Goal: Task Accomplishment & Management: Manage account settings

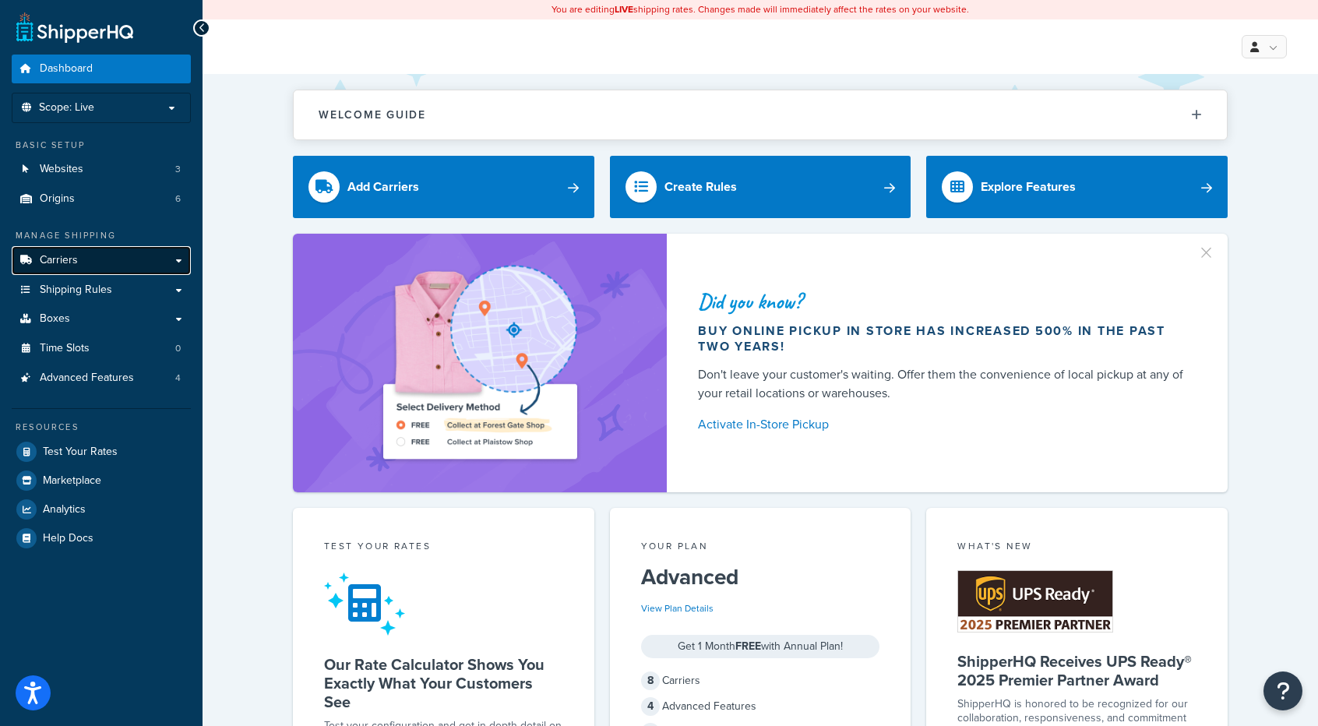
click at [87, 260] on link "Carriers" at bounding box center [101, 260] width 179 height 29
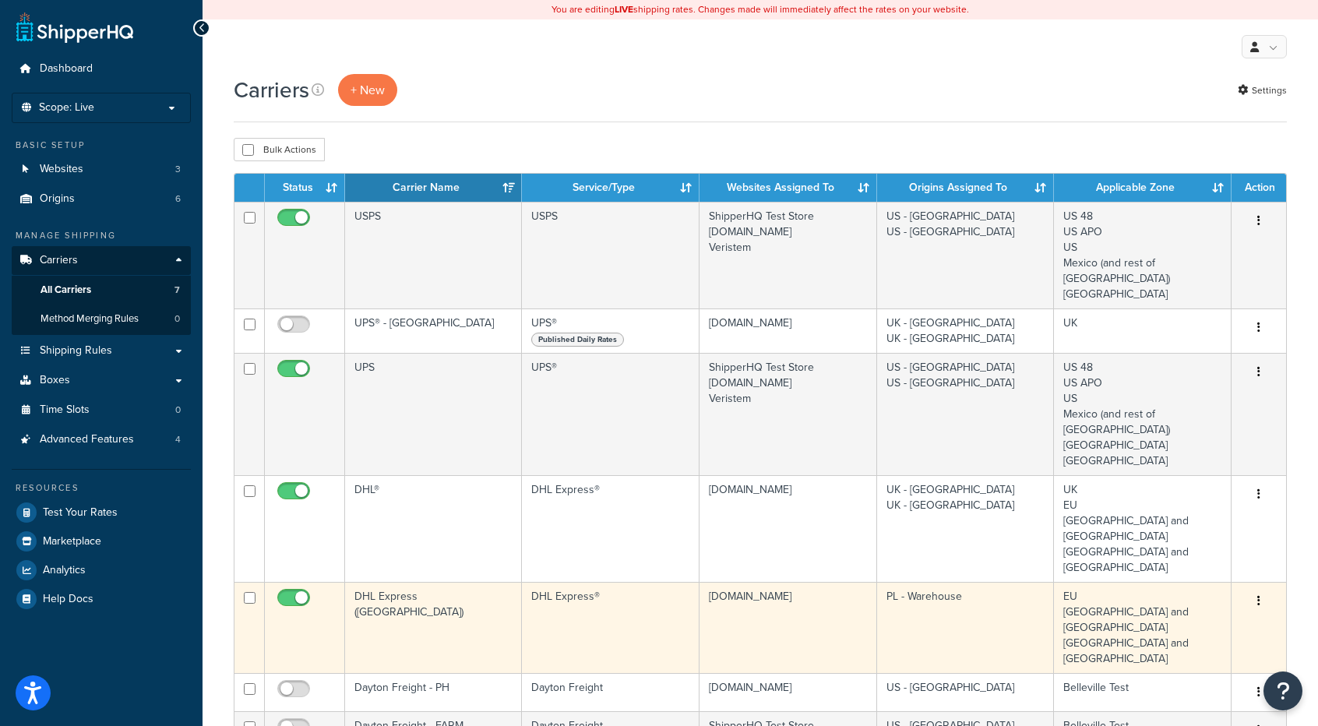
click at [1260, 595] on icon "button" at bounding box center [1258, 600] width 3 height 11
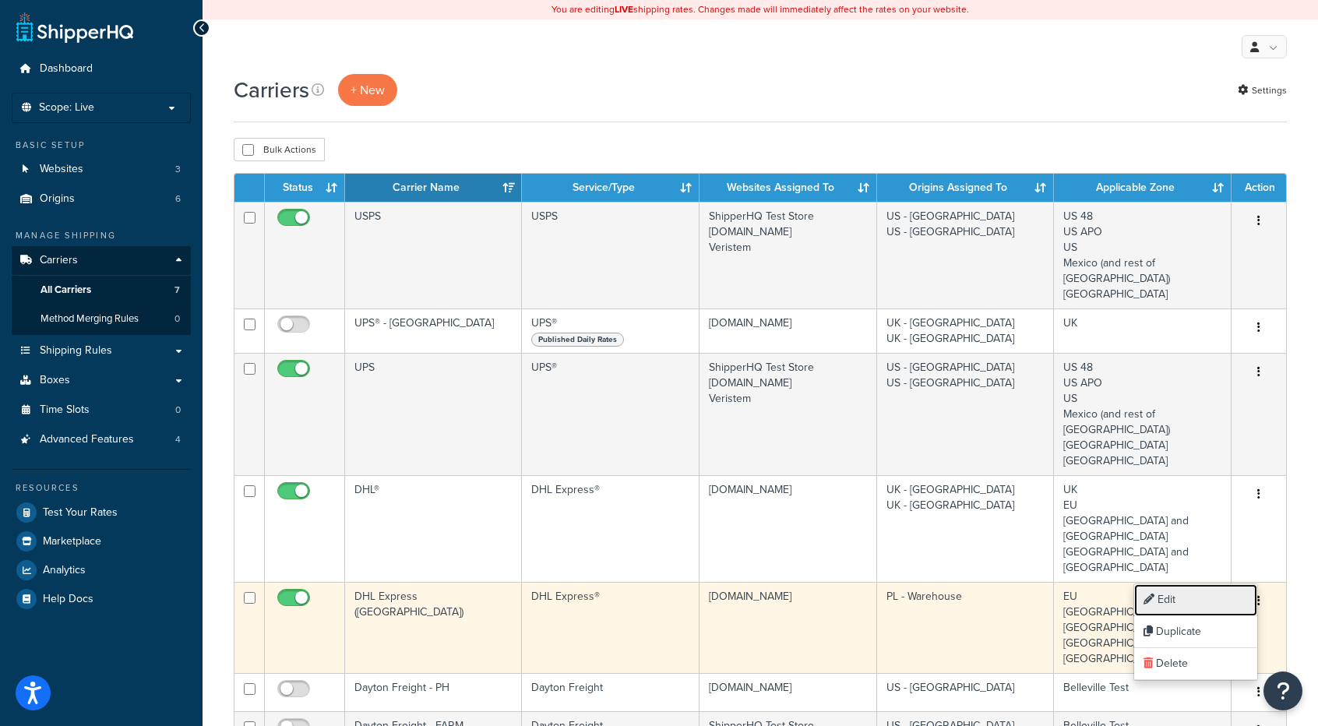
click at [1181, 605] on link "Edit" at bounding box center [1195, 600] width 123 height 32
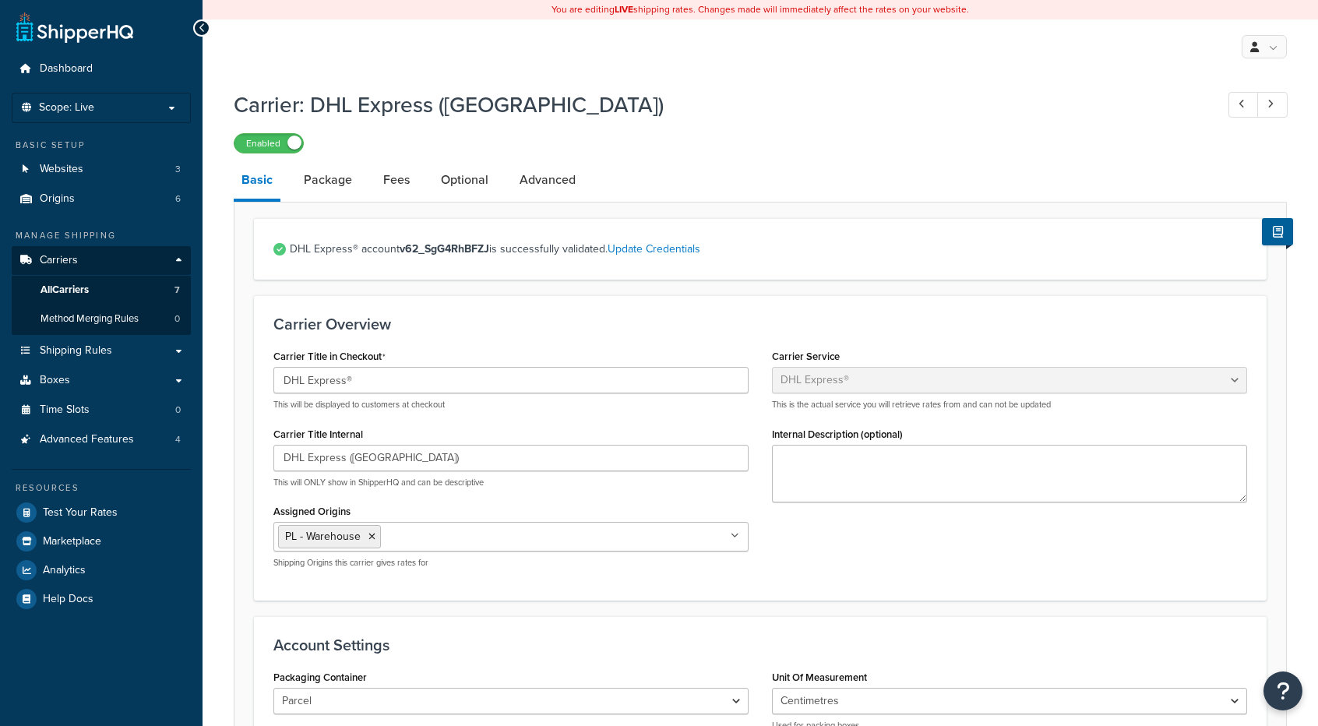
select select "dhl"
select select "kg"
select select "CM"
click at [321, 187] on link "Package" at bounding box center [328, 179] width 64 height 37
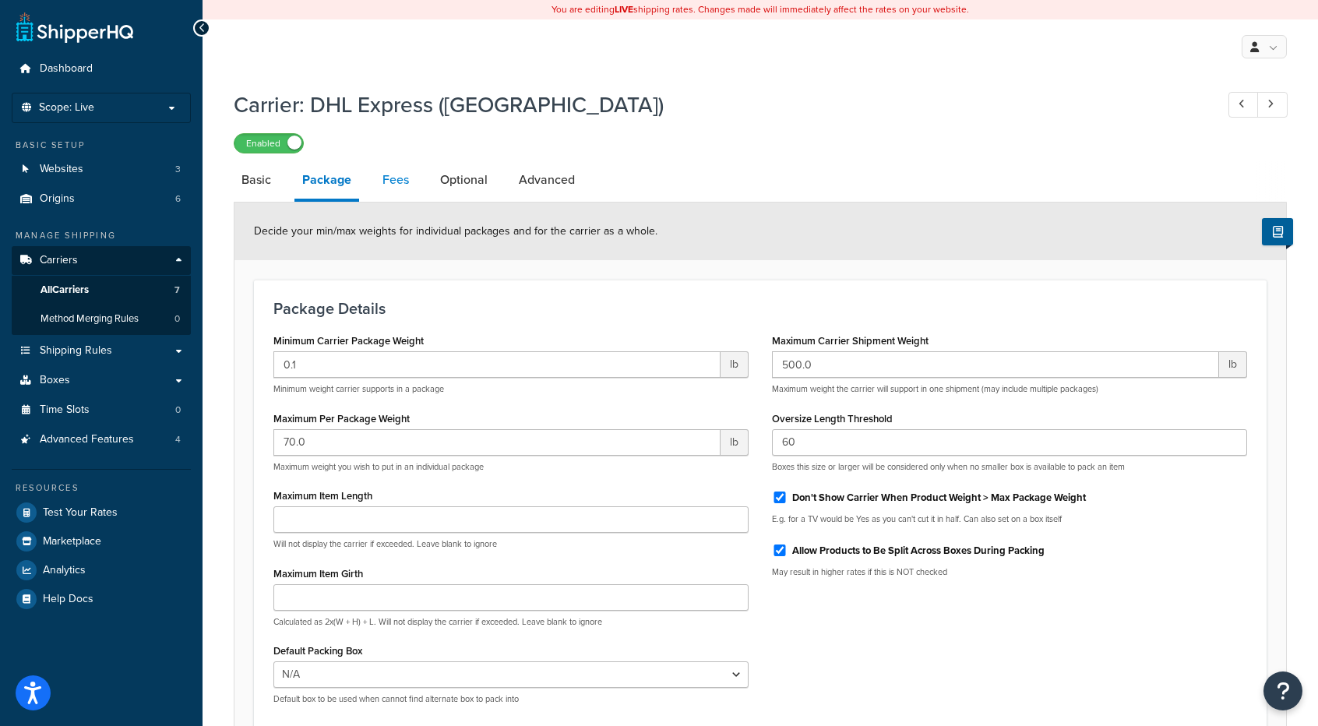
click at [389, 181] on link "Fees" at bounding box center [396, 179] width 42 height 37
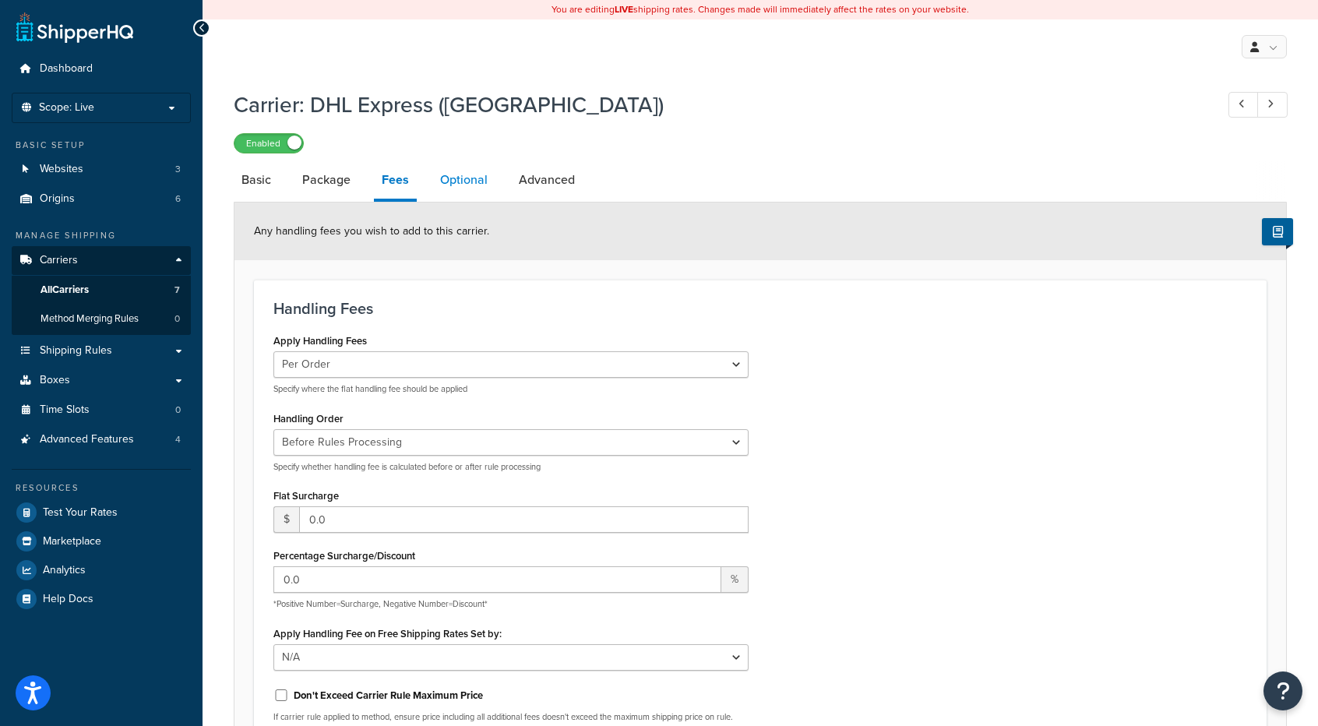
click at [468, 181] on link "Optional" at bounding box center [463, 179] width 63 height 37
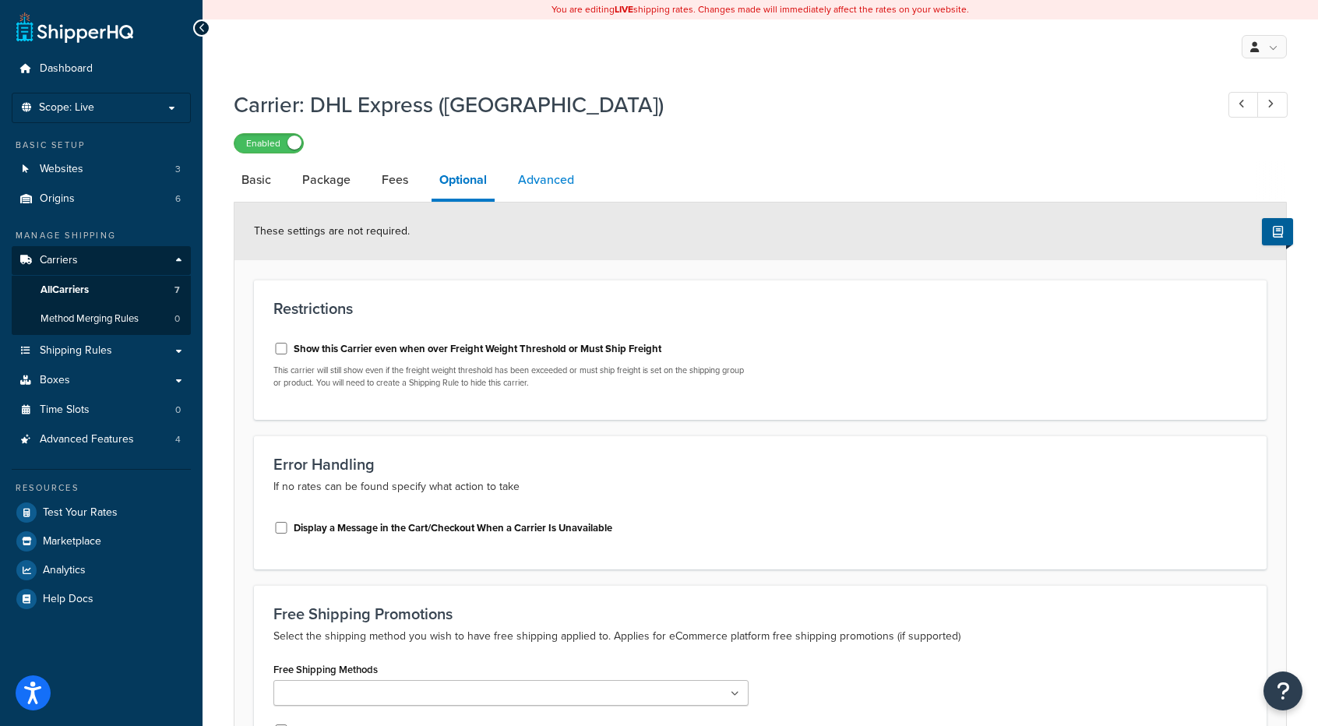
click at [547, 183] on link "Advanced" at bounding box center [546, 179] width 72 height 37
select select "false"
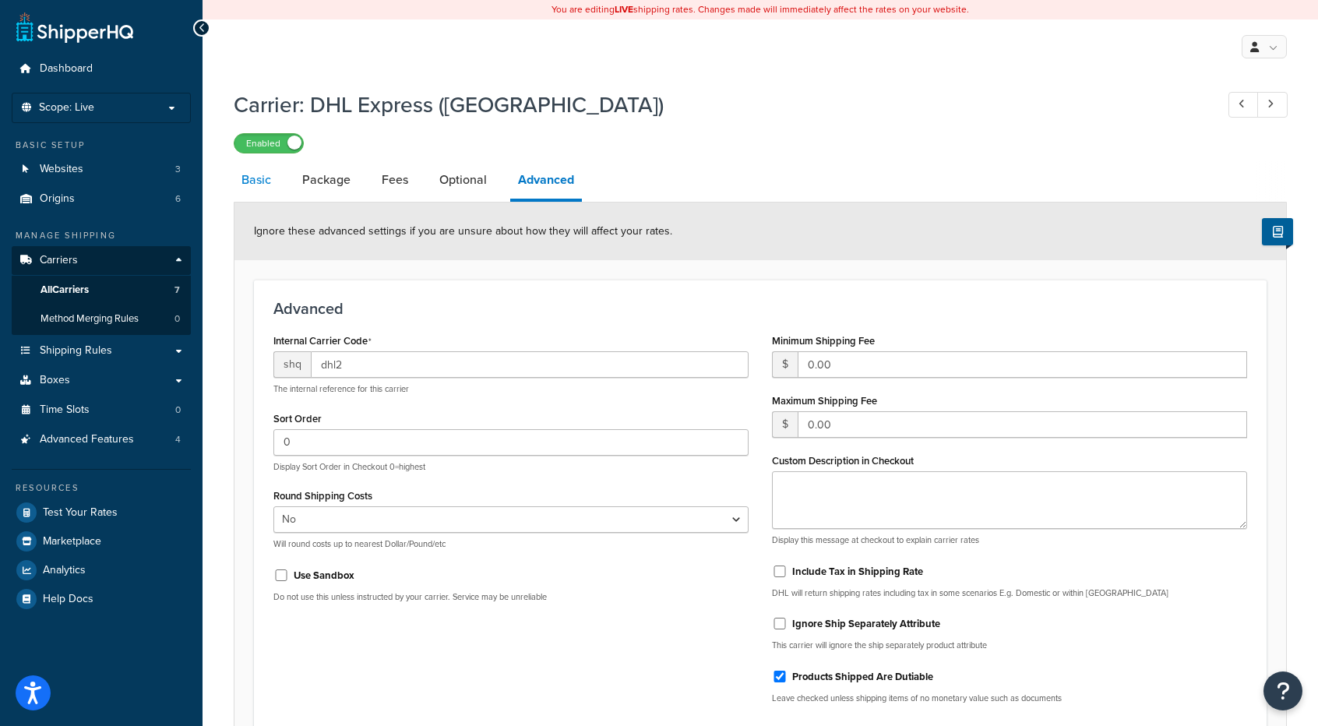
click at [260, 179] on link "Basic" at bounding box center [256, 179] width 45 height 37
select select "dhl"
select select "kg"
select select "CM"
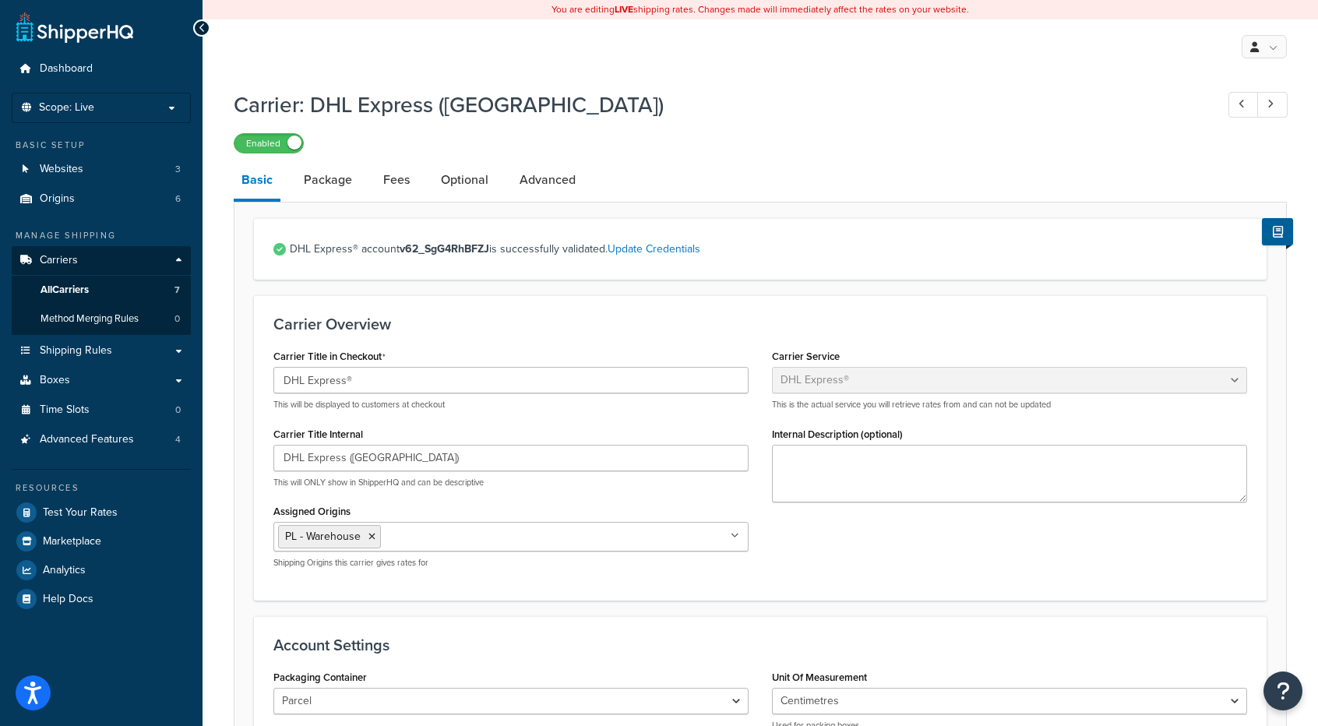
drag, startPoint x: 324, startPoint y: 175, endPoint x: 414, endPoint y: 200, distance: 93.7
click at [324, 175] on link "Package" at bounding box center [328, 179] width 64 height 37
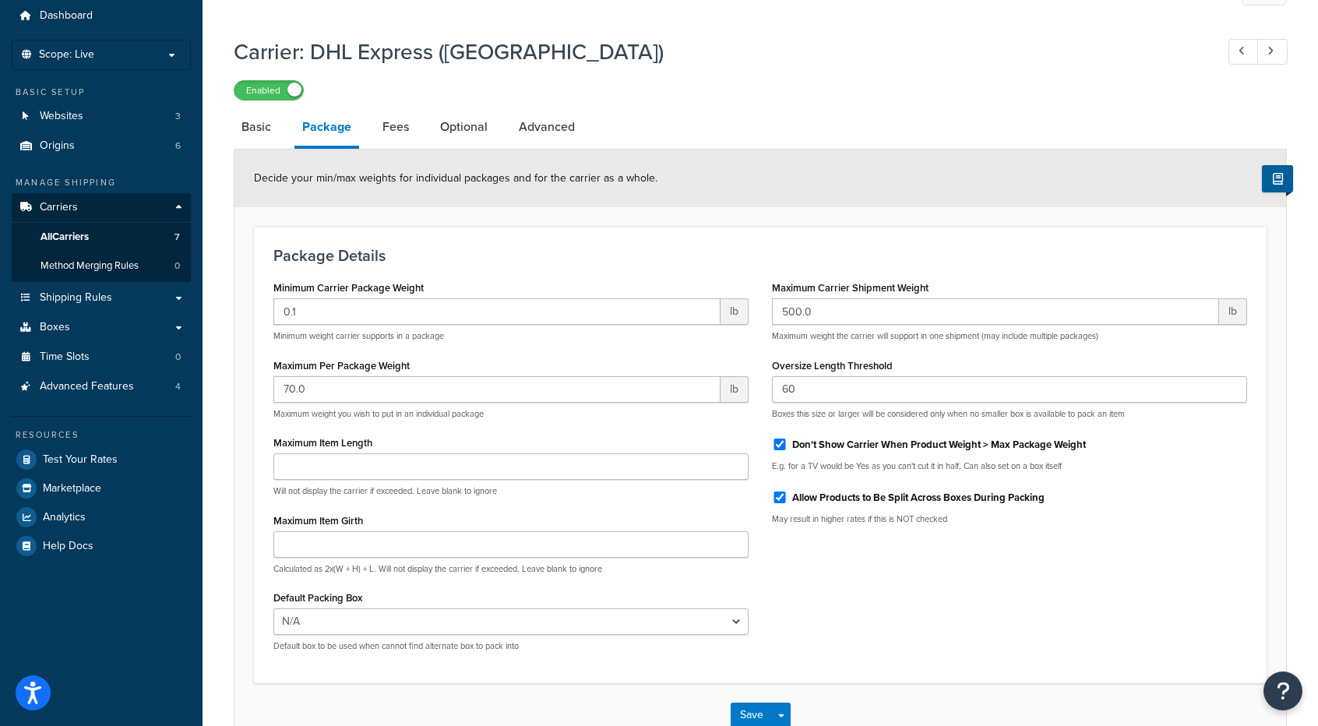
scroll to position [78, 0]
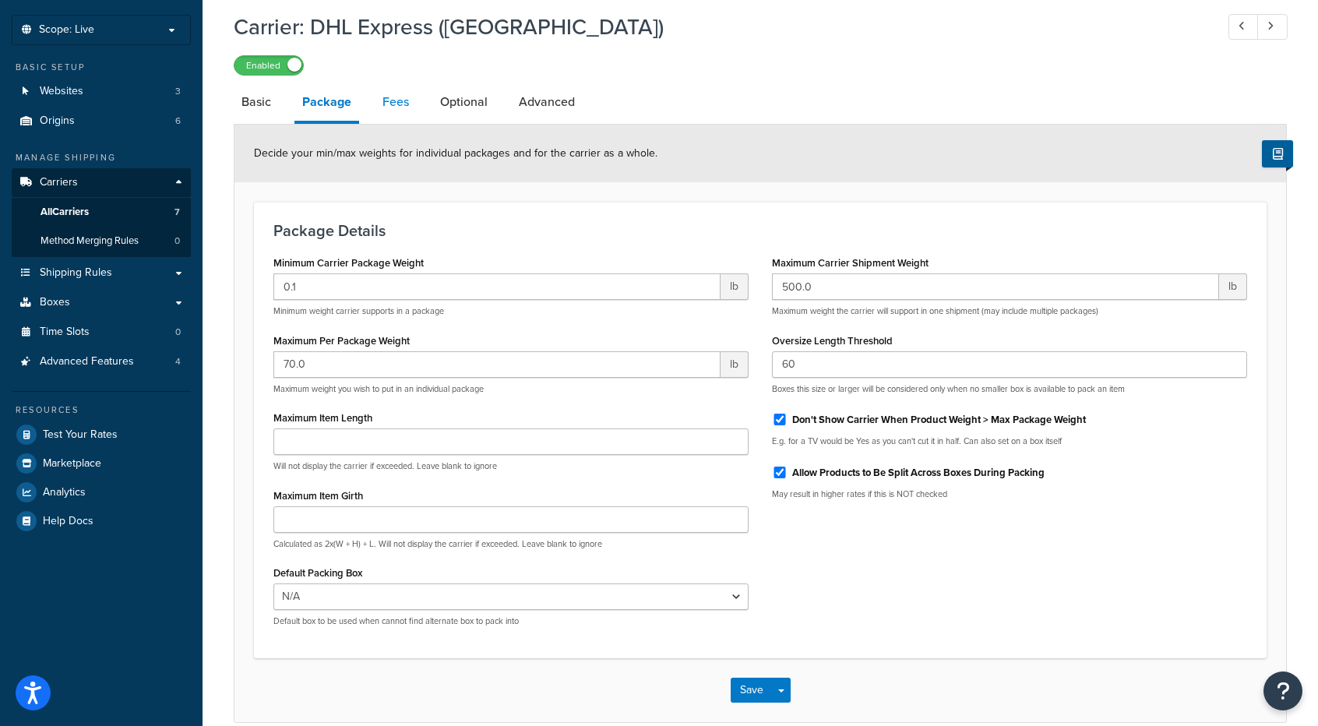
click at [393, 97] on link "Fees" at bounding box center [396, 101] width 42 height 37
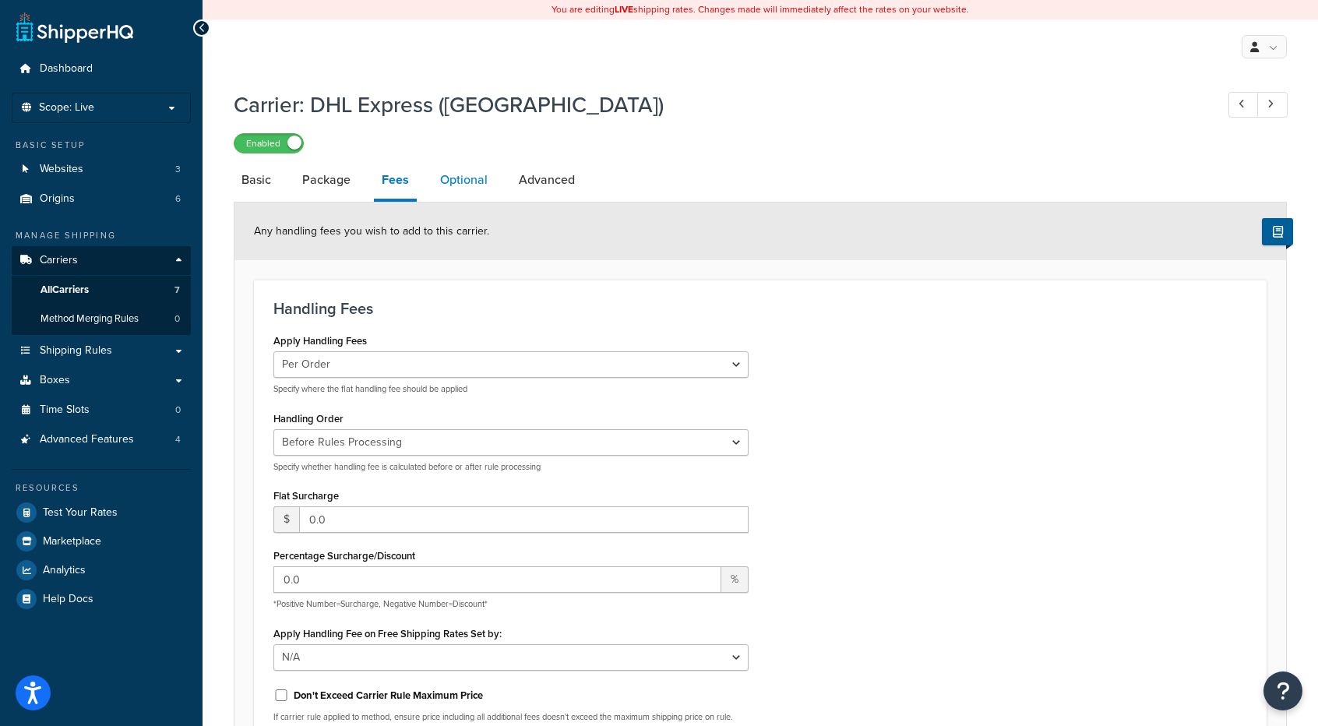
click at [456, 181] on link "Optional" at bounding box center [463, 179] width 63 height 37
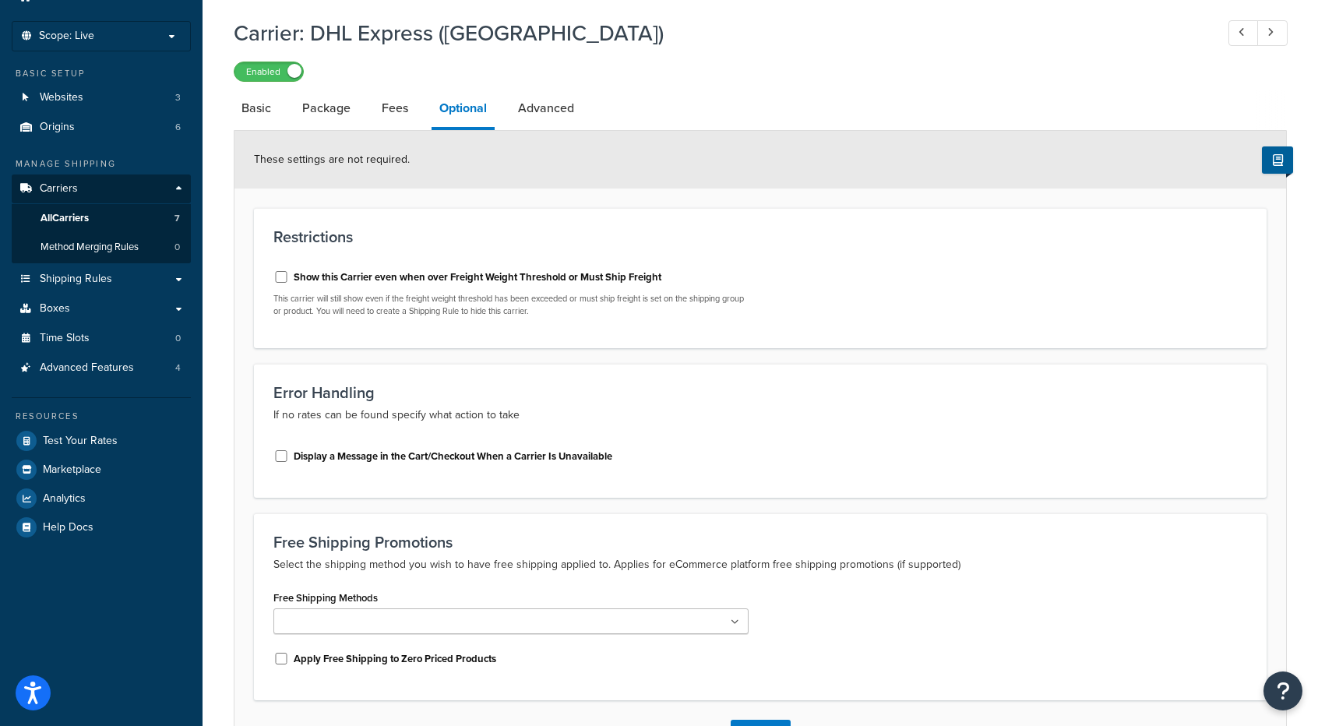
scroll to position [156, 0]
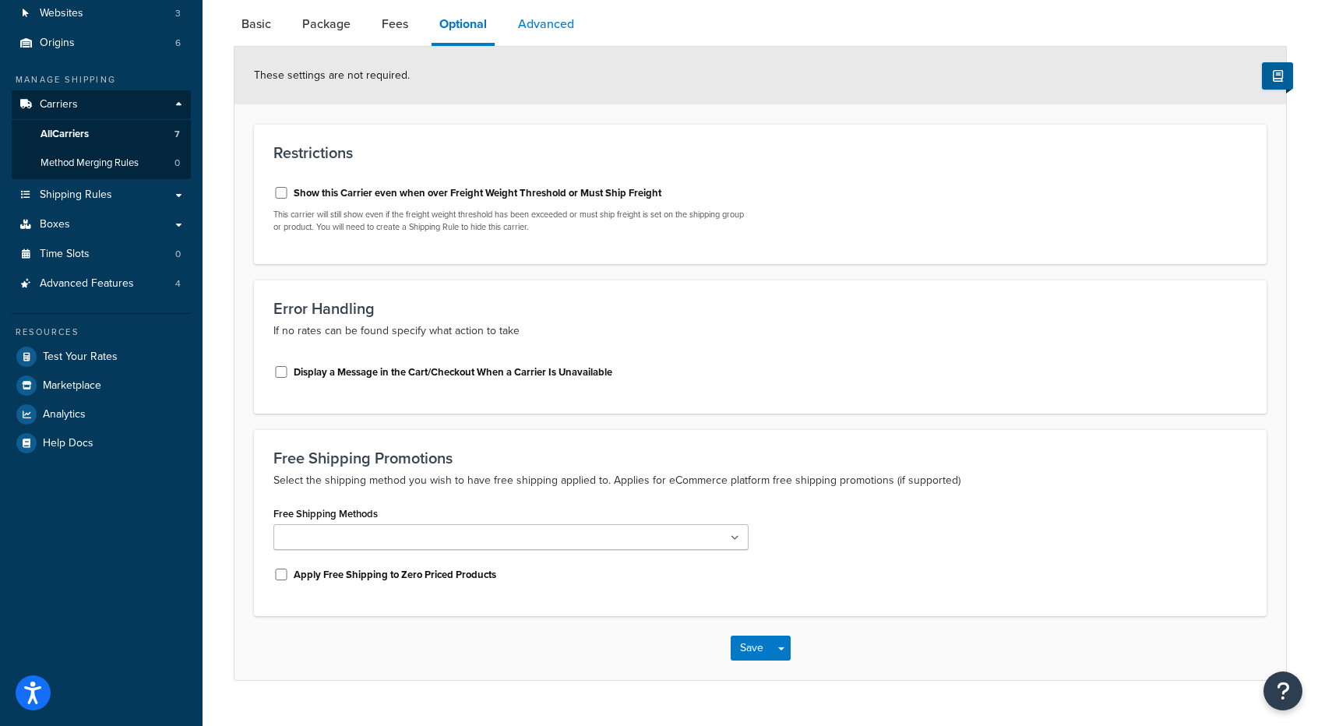
click at [536, 26] on link "Advanced" at bounding box center [546, 23] width 72 height 37
select select "false"
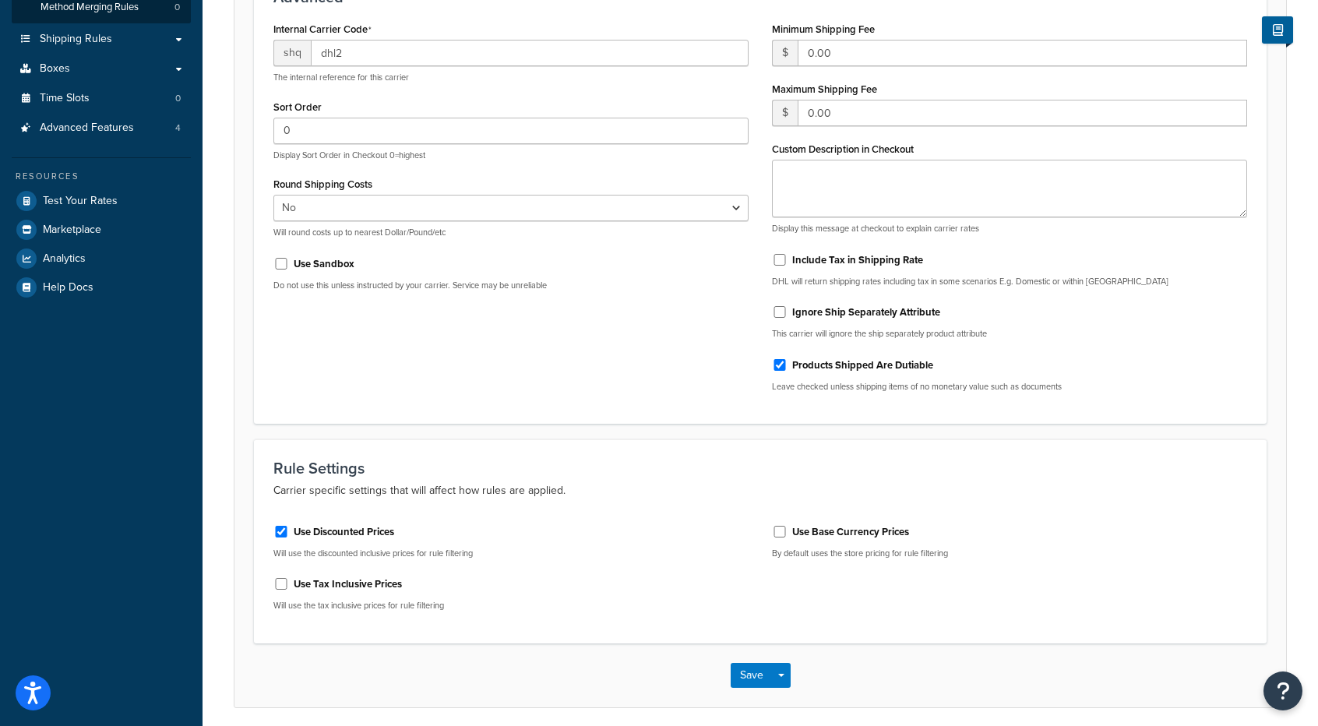
scroll to position [78, 0]
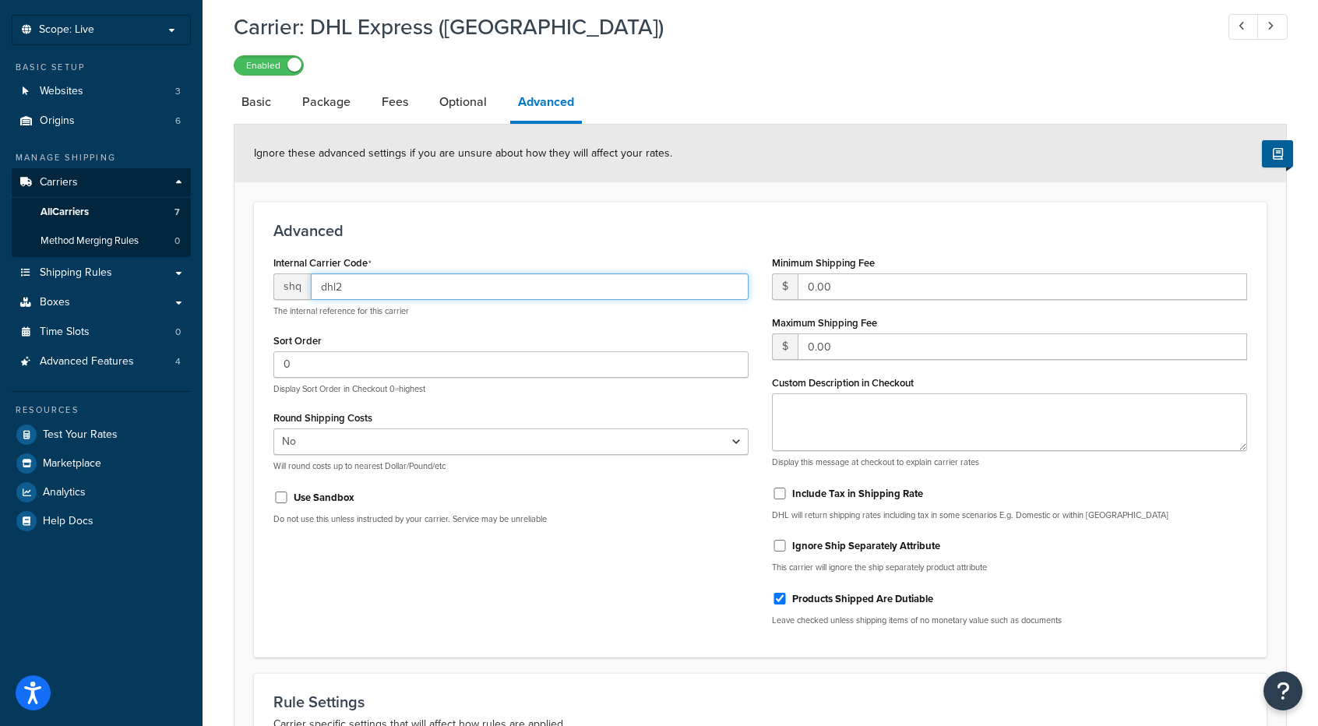
drag, startPoint x: 349, startPoint y: 282, endPoint x: 338, endPoint y: 283, distance: 10.9
click at [338, 283] on input "dhl2" at bounding box center [530, 286] width 438 height 26
drag, startPoint x: 336, startPoint y: 290, endPoint x: 345, endPoint y: 291, distance: 8.7
click at [345, 291] on input "dhl2" at bounding box center [530, 286] width 438 height 26
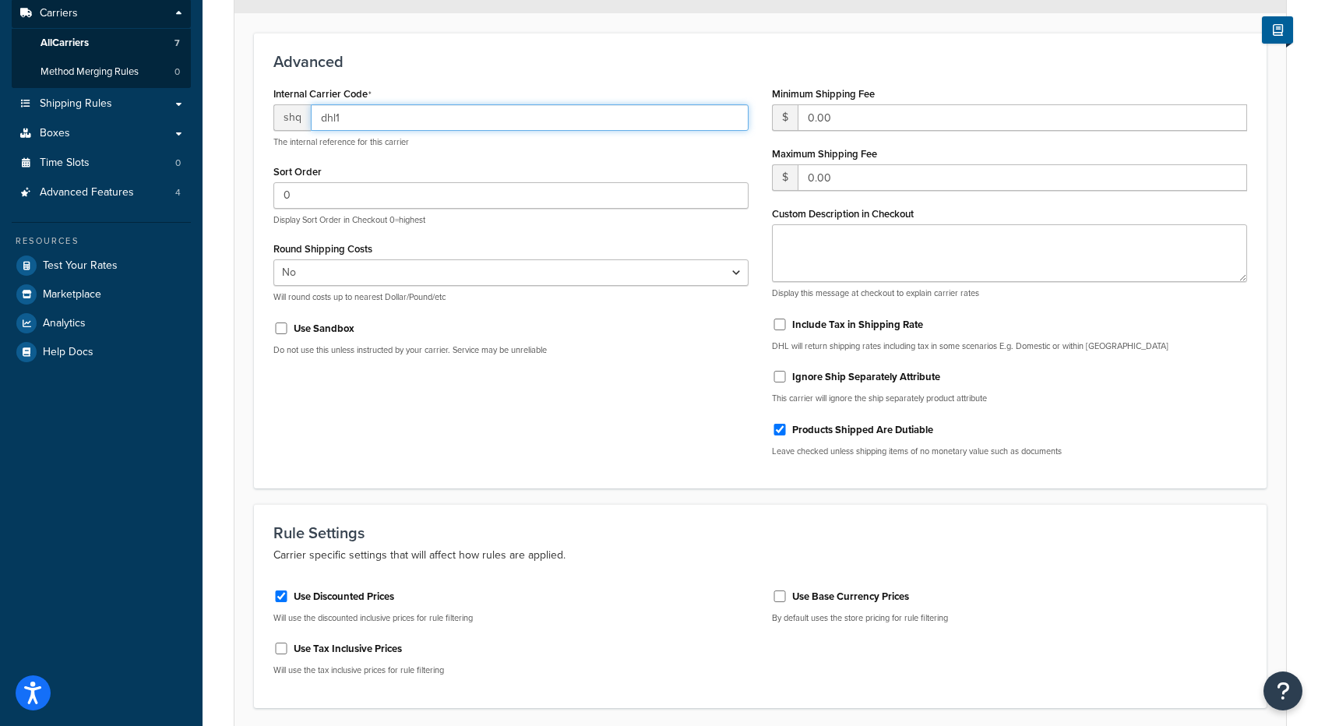
scroll to position [370, 0]
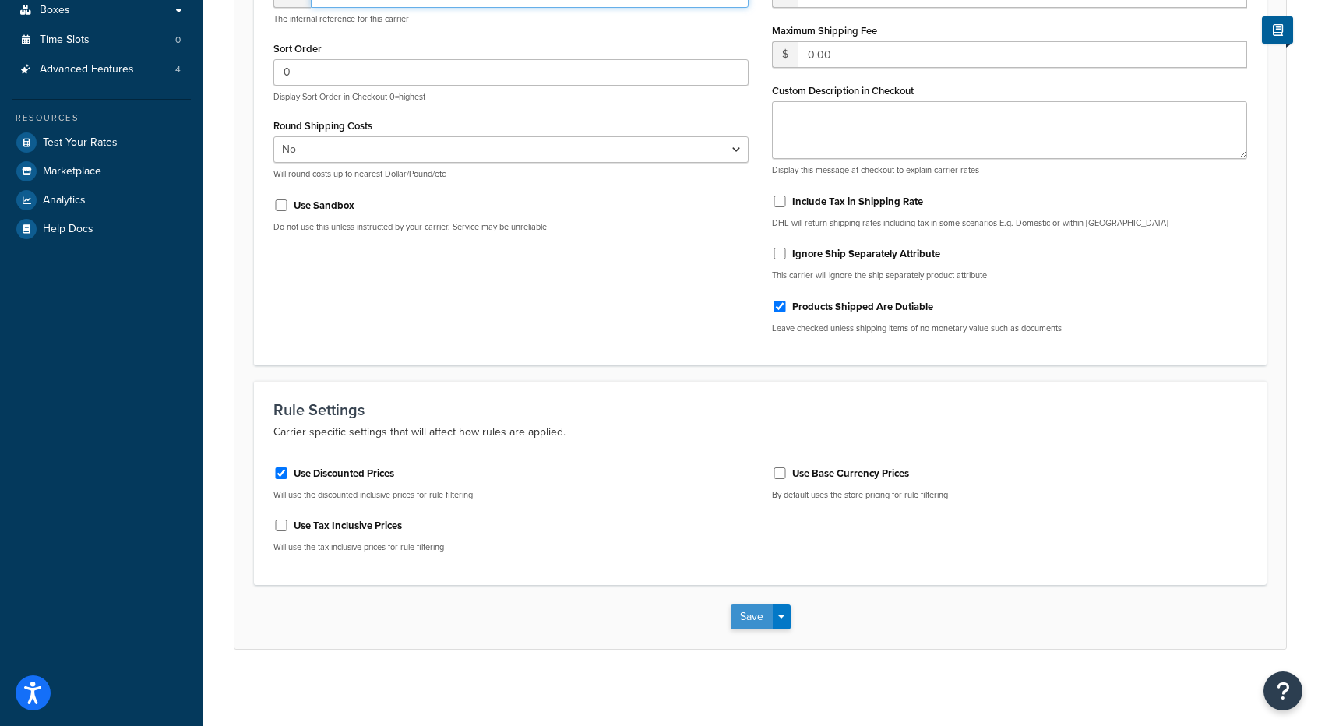
type input "dhl1"
click at [745, 622] on button "Save" at bounding box center [752, 616] width 42 height 25
click at [612, 580] on div "Rule Settings Carrier specific settings that will affect how rules are applied.…" at bounding box center [760, 483] width 1013 height 204
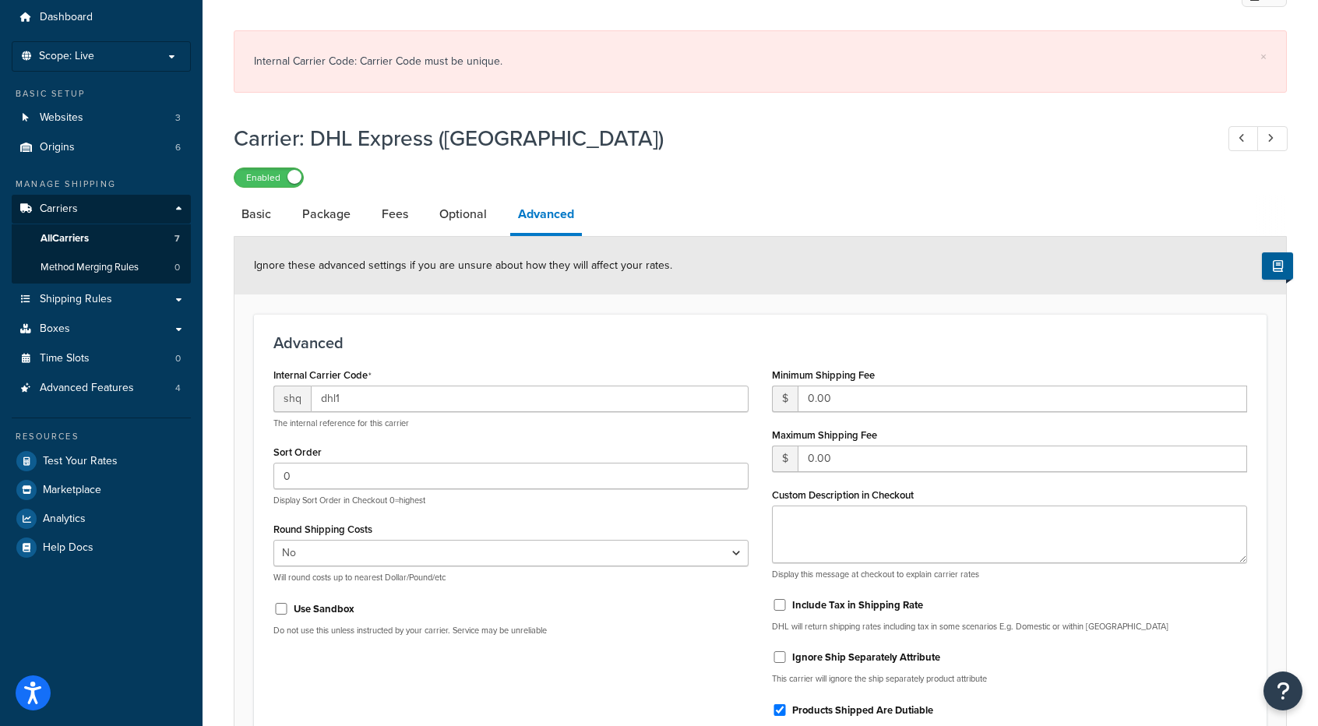
scroll to position [0, 0]
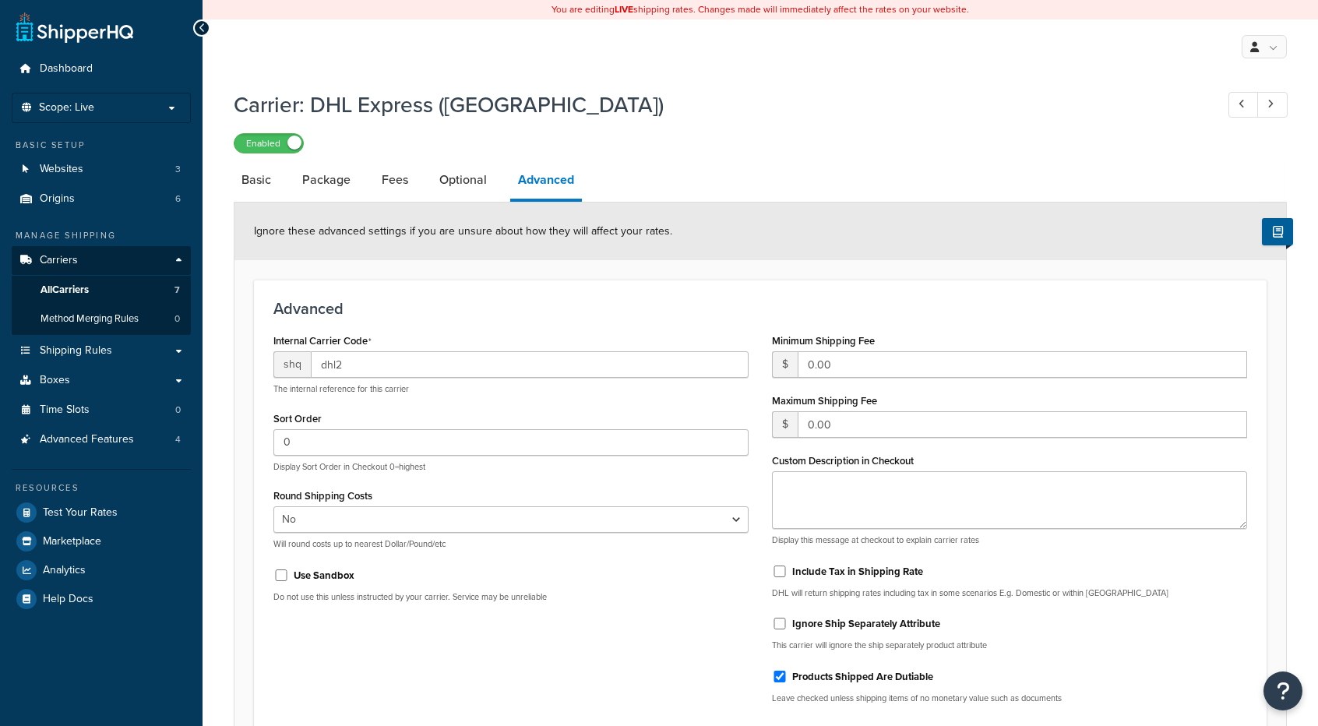
select select "false"
click at [97, 106] on p "Scope: Live" at bounding box center [101, 107] width 165 height 13
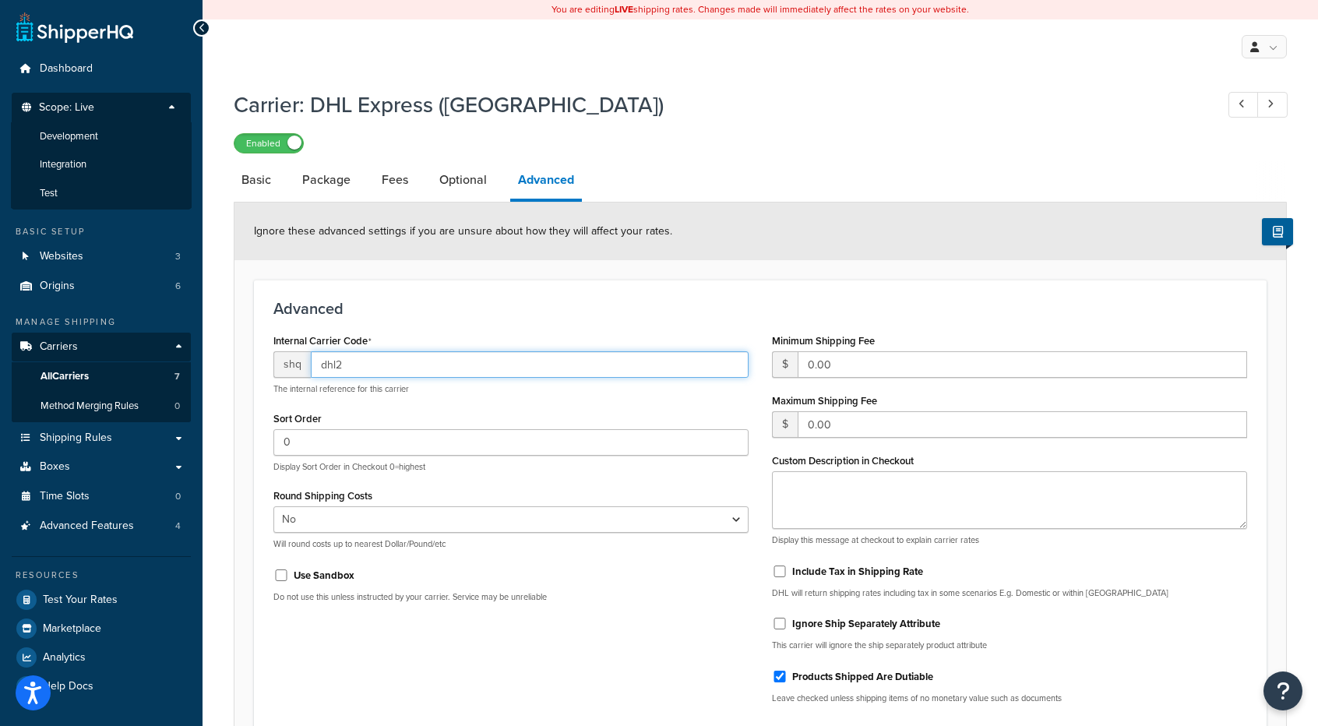
click at [336, 362] on input "dhl2" at bounding box center [530, 364] width 438 height 26
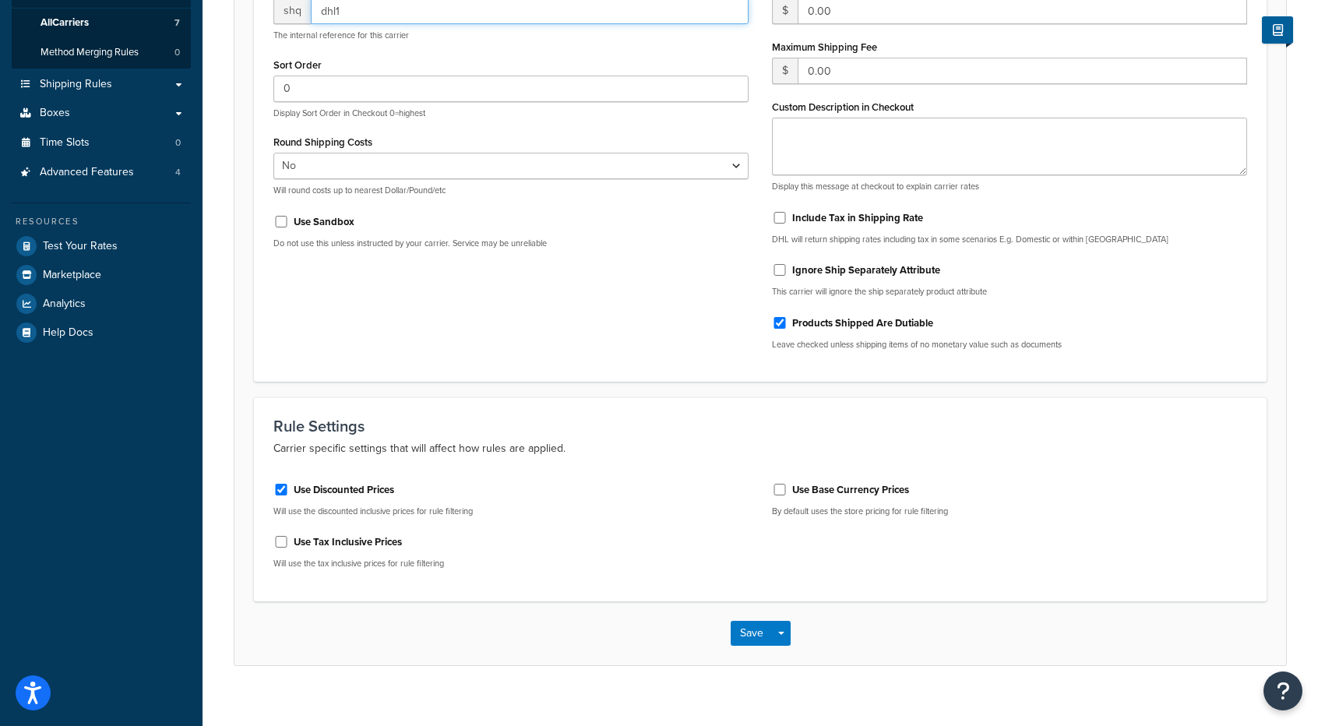
scroll to position [370, 0]
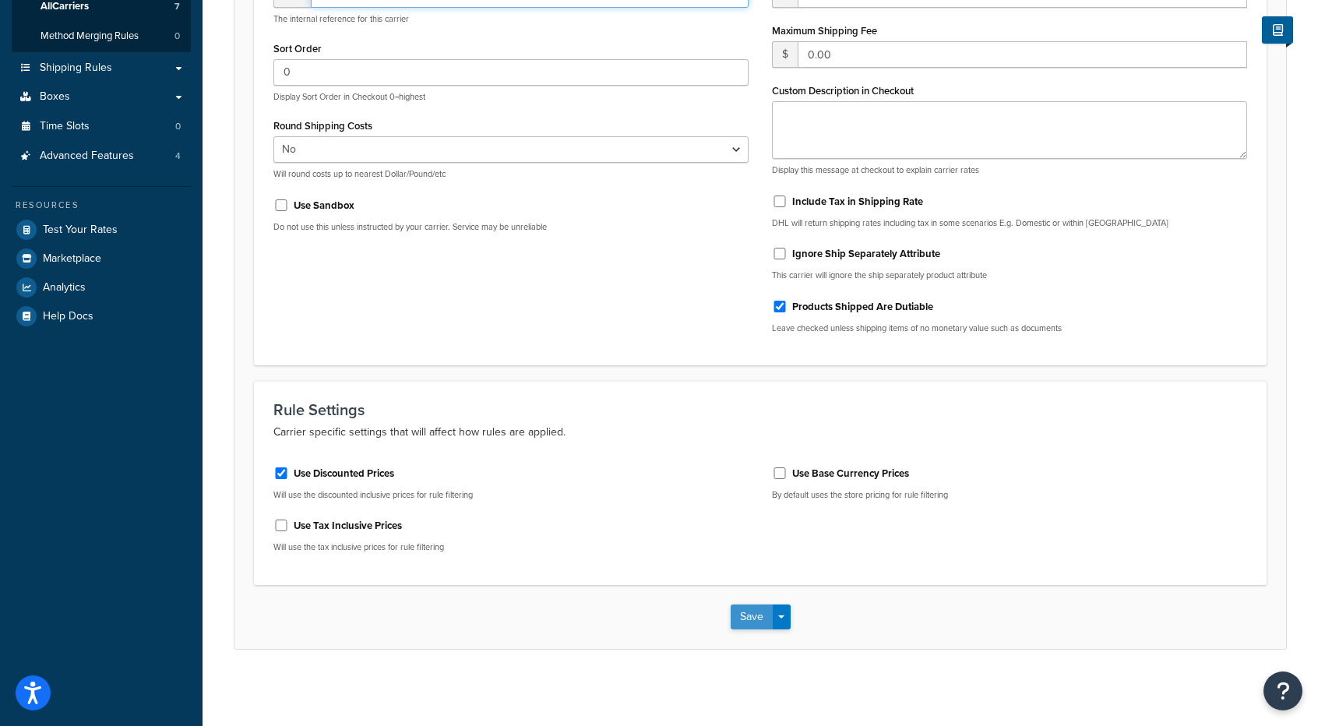
type input "dhl1"
click at [754, 615] on button "Save" at bounding box center [752, 616] width 42 height 25
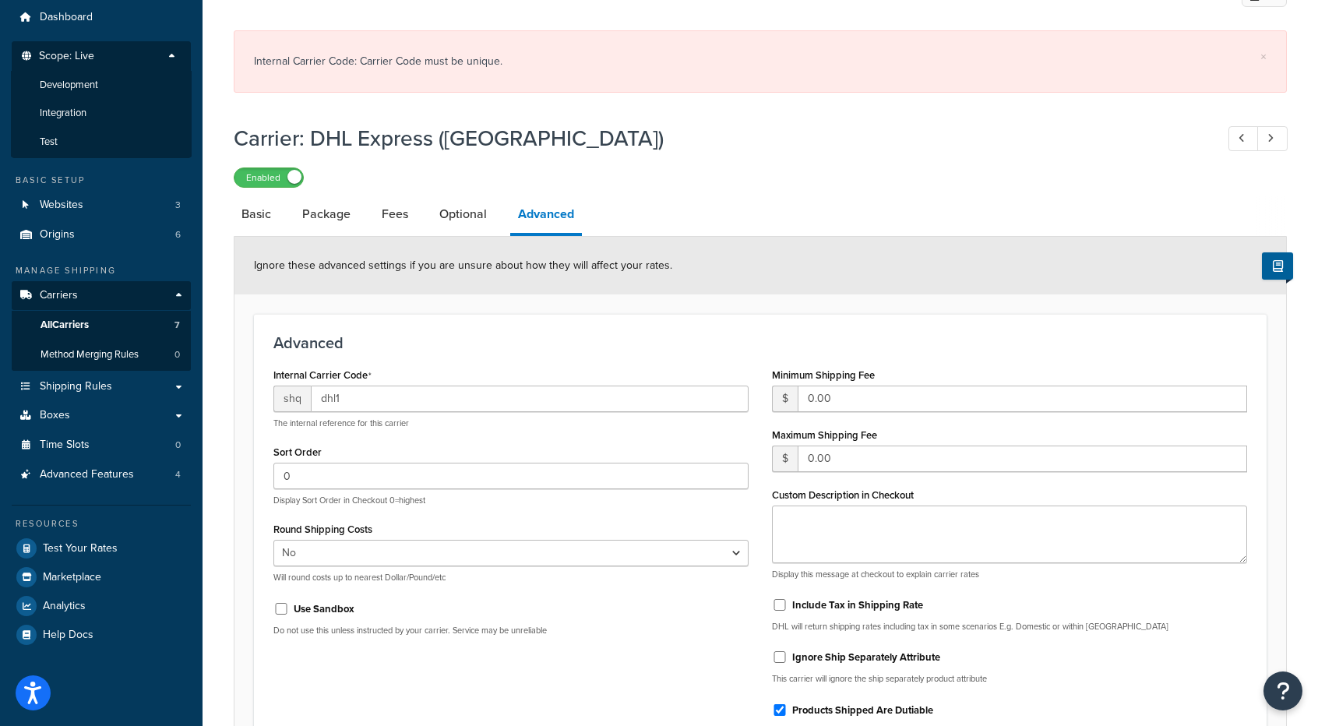
scroll to position [0, 0]
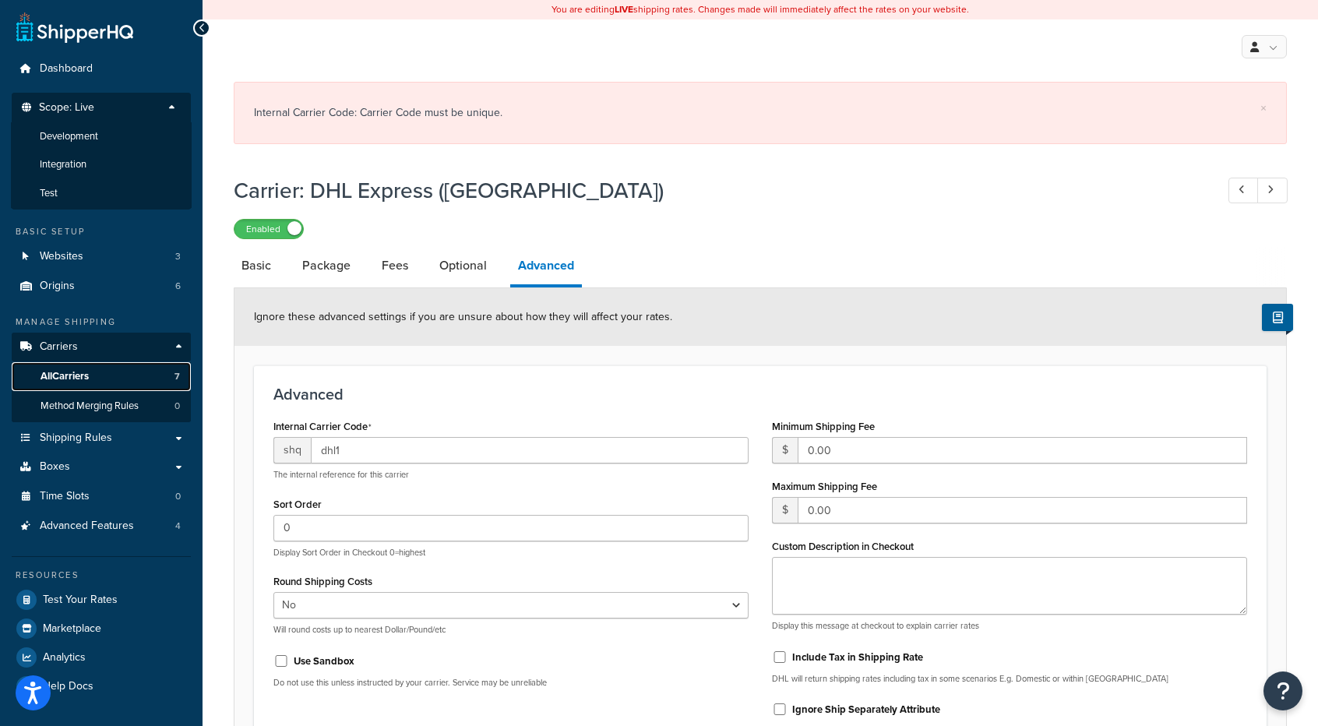
click at [71, 375] on span "All Carriers" at bounding box center [65, 376] width 48 height 13
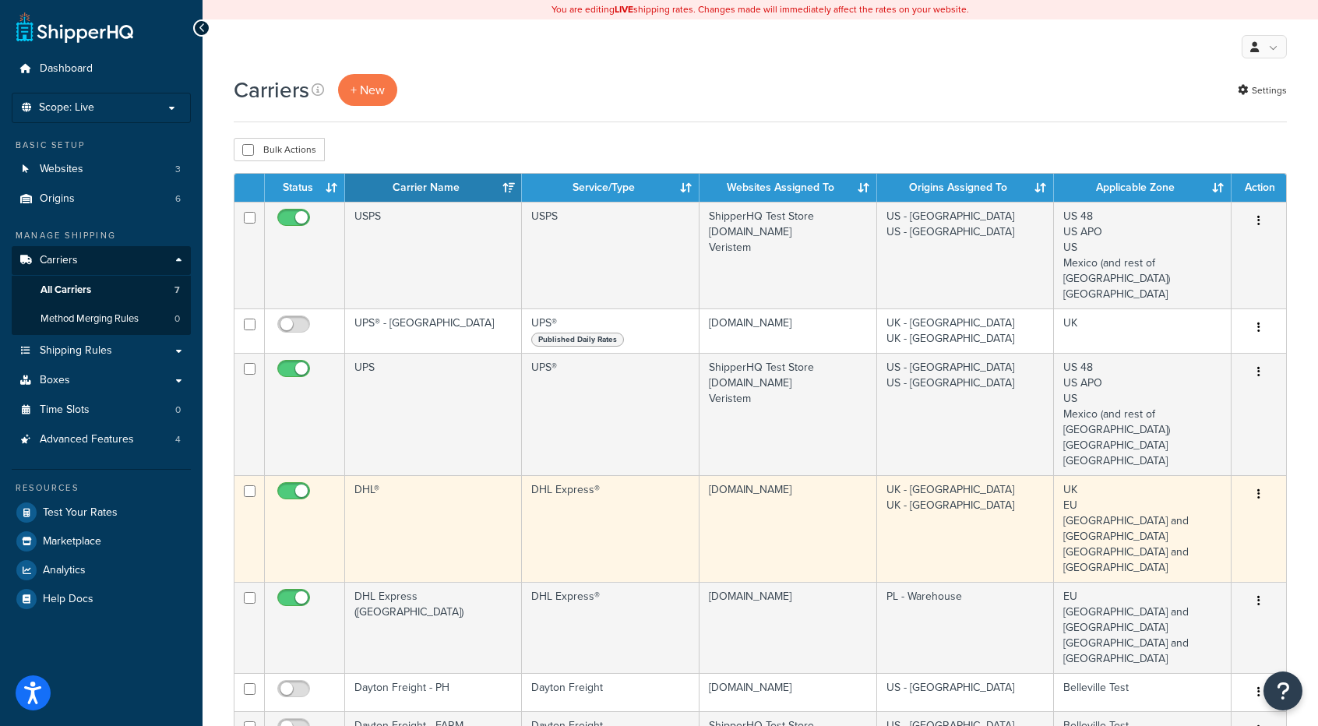
click at [1267, 491] on button "button" at bounding box center [1259, 494] width 22 height 25
click at [1193, 526] on link "Edit" at bounding box center [1195, 525] width 123 height 32
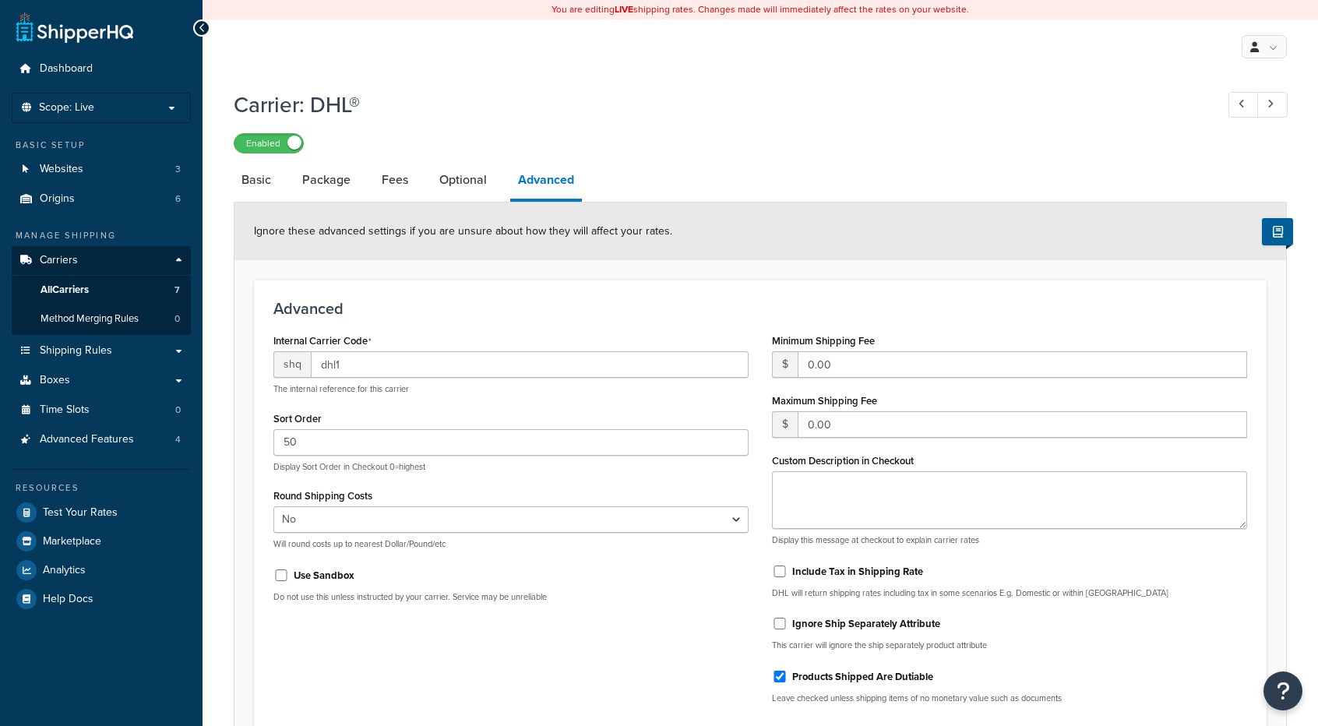
select select "false"
click at [255, 185] on link "Basic" at bounding box center [256, 179] width 45 height 37
select select "dhl"
select select "kg"
select select "CM"
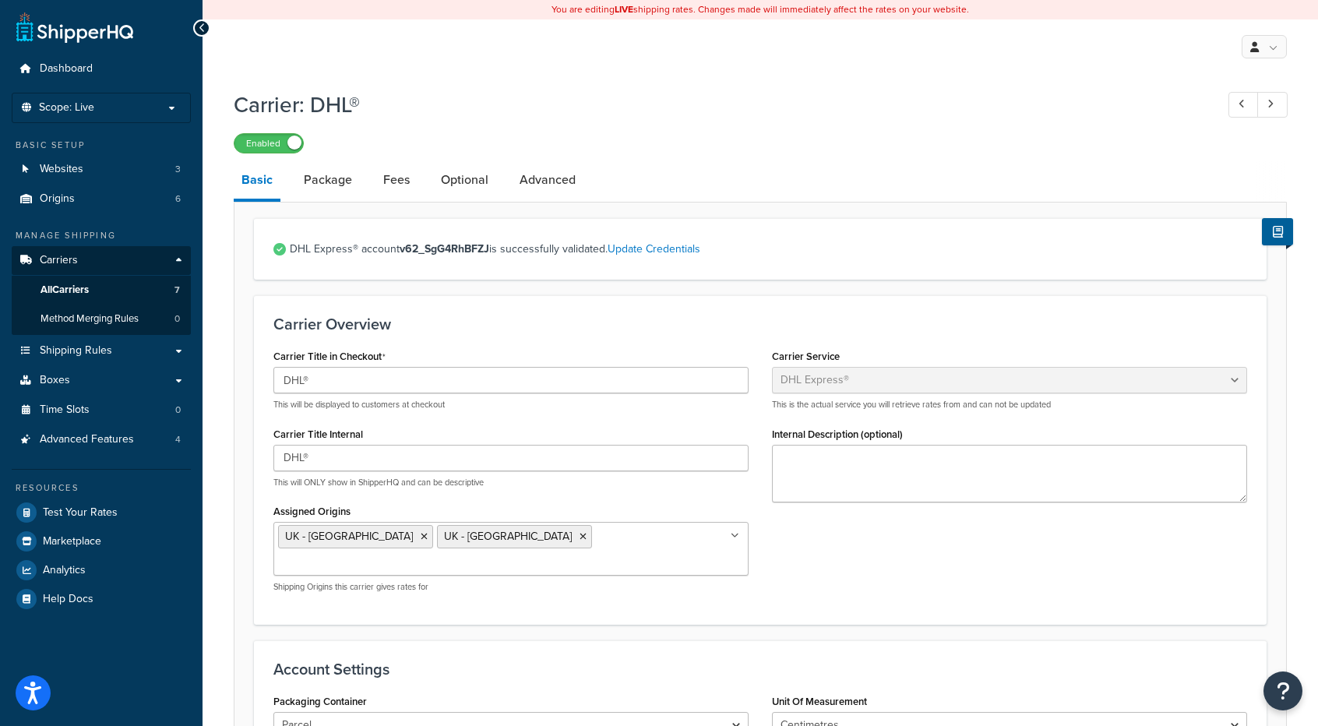
click at [850, 132] on div "Enabled" at bounding box center [760, 143] width 1053 height 22
click at [541, 179] on link "Advanced" at bounding box center [548, 179] width 72 height 37
select select "false"
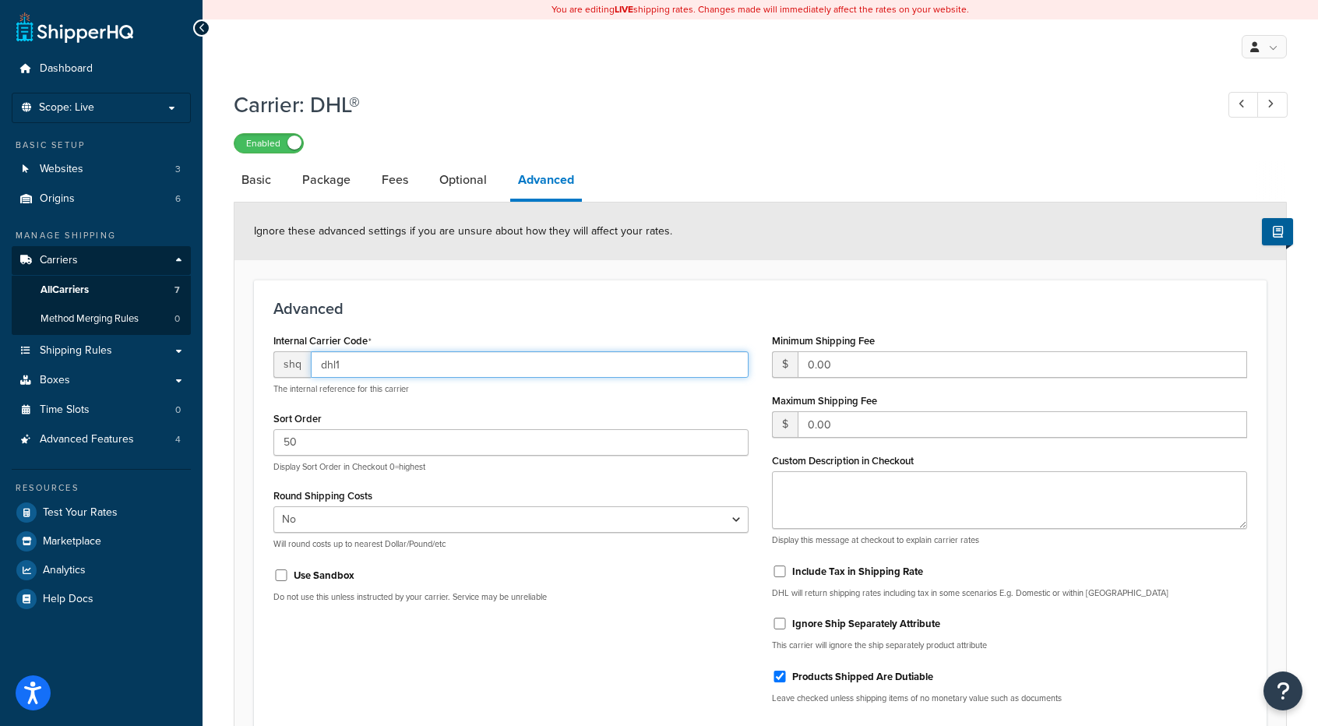
click at [355, 361] on input "dhl1" at bounding box center [530, 364] width 438 height 26
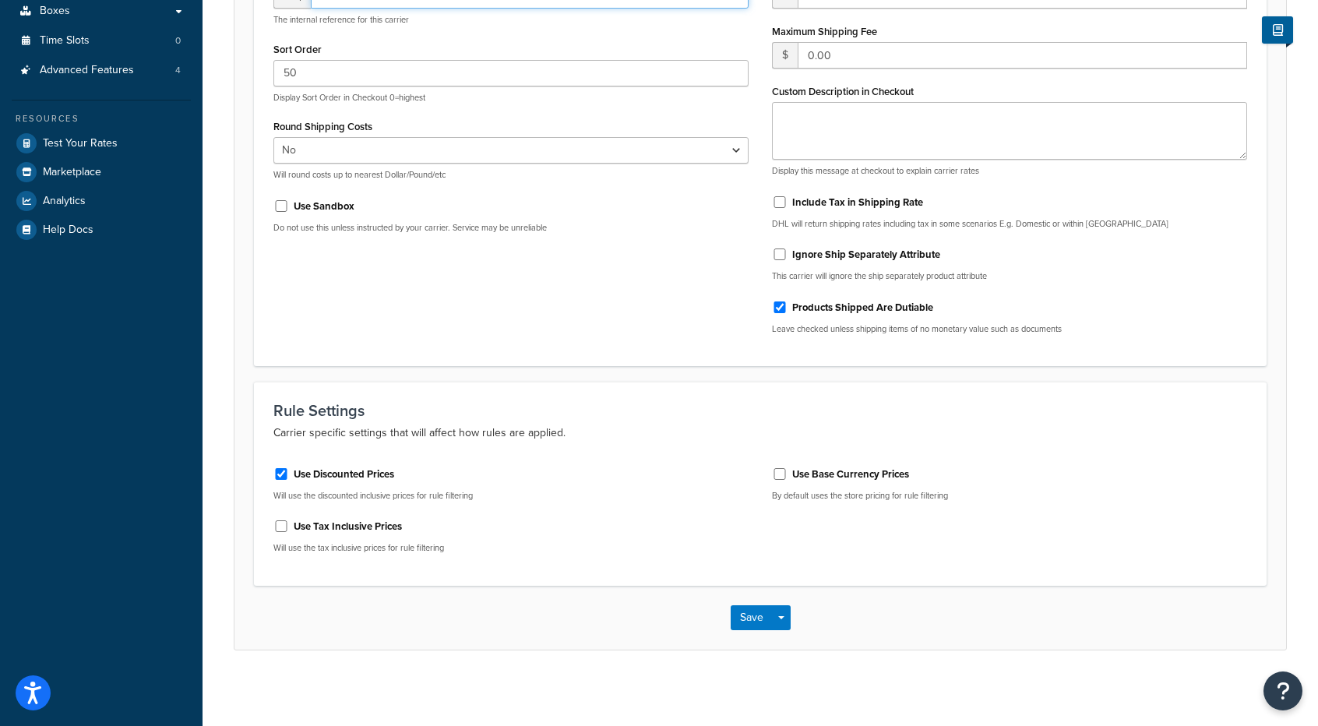
scroll to position [370, 0]
type input "dhl"
click at [1044, 661] on div "Carrier: DHL® Enabled Basic Package Fees Optional Advanced Ignore these advance…" at bounding box center [760, 200] width 1115 height 977
drag, startPoint x: 925, startPoint y: 615, endPoint x: 737, endPoint y: 622, distance: 187.8
click at [925, 615] on div "Save Save Dropdown Save and Edit" at bounding box center [759, 617] width 1051 height 64
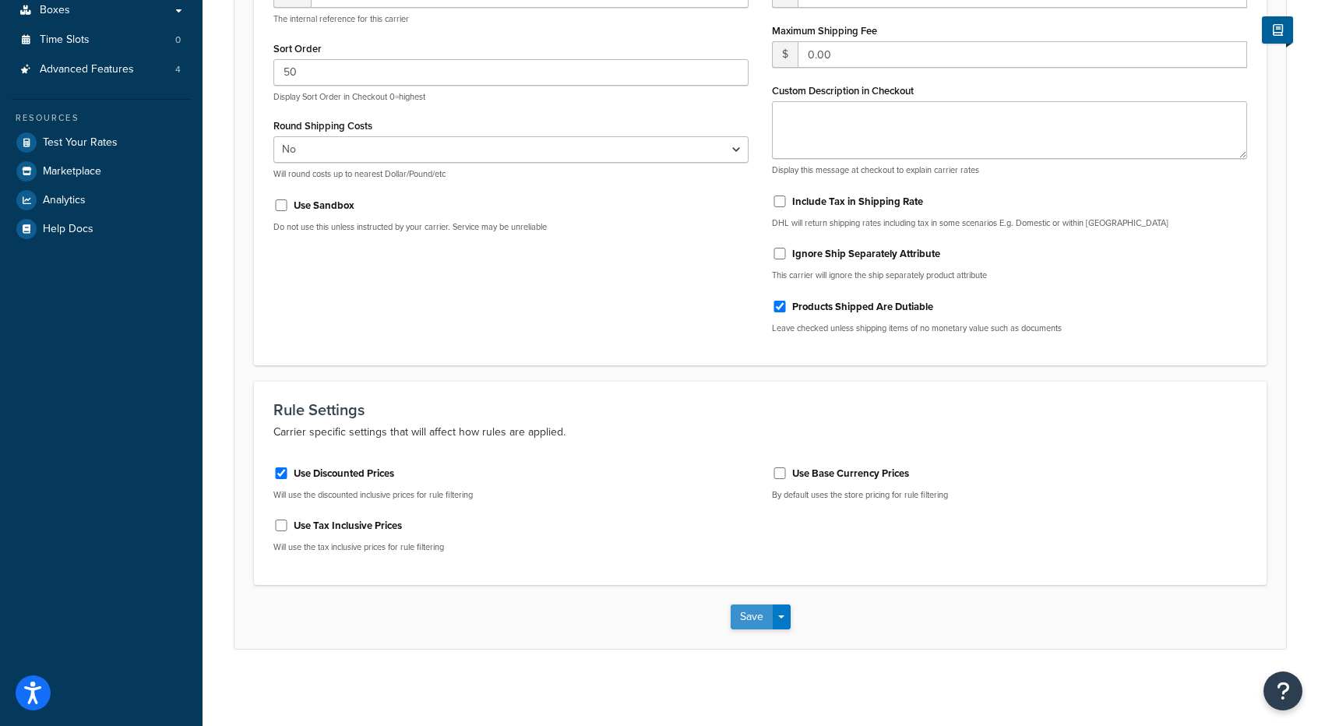
click at [749, 617] on button "Save" at bounding box center [752, 616] width 42 height 25
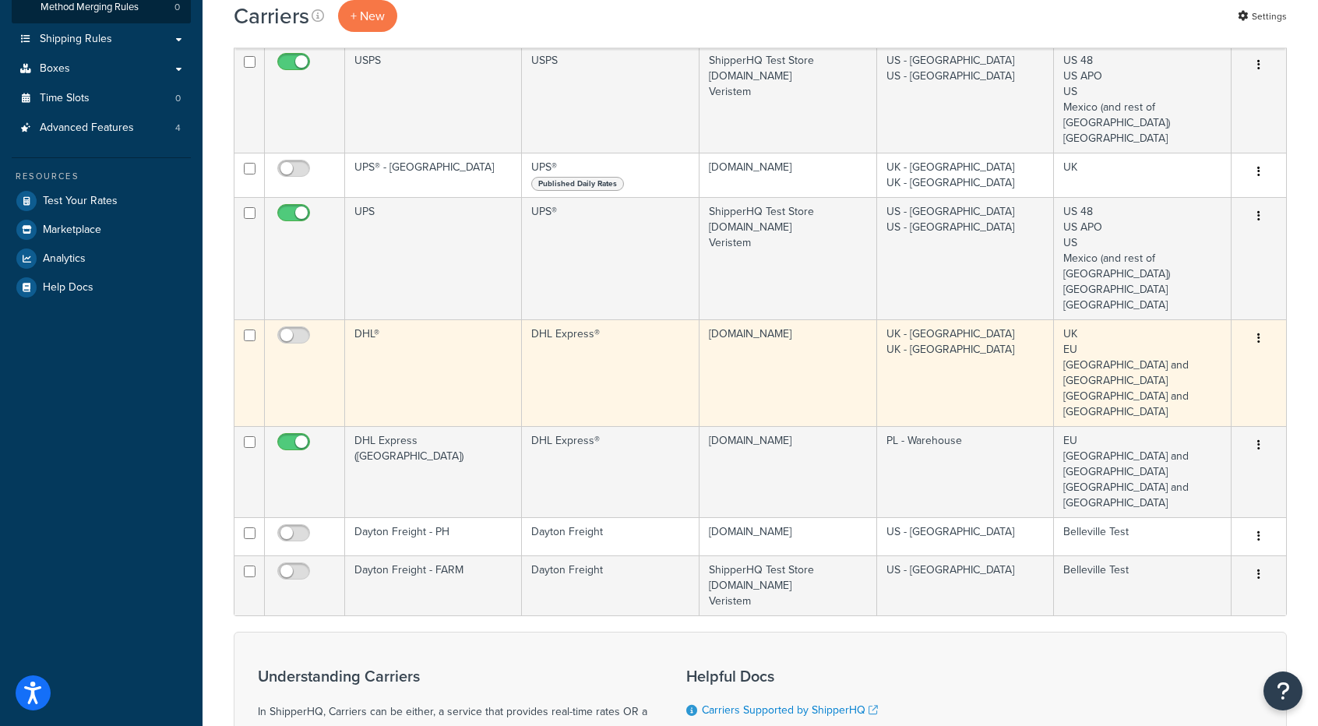
click at [660, 337] on td "DHL Express®" at bounding box center [610, 372] width 177 height 107
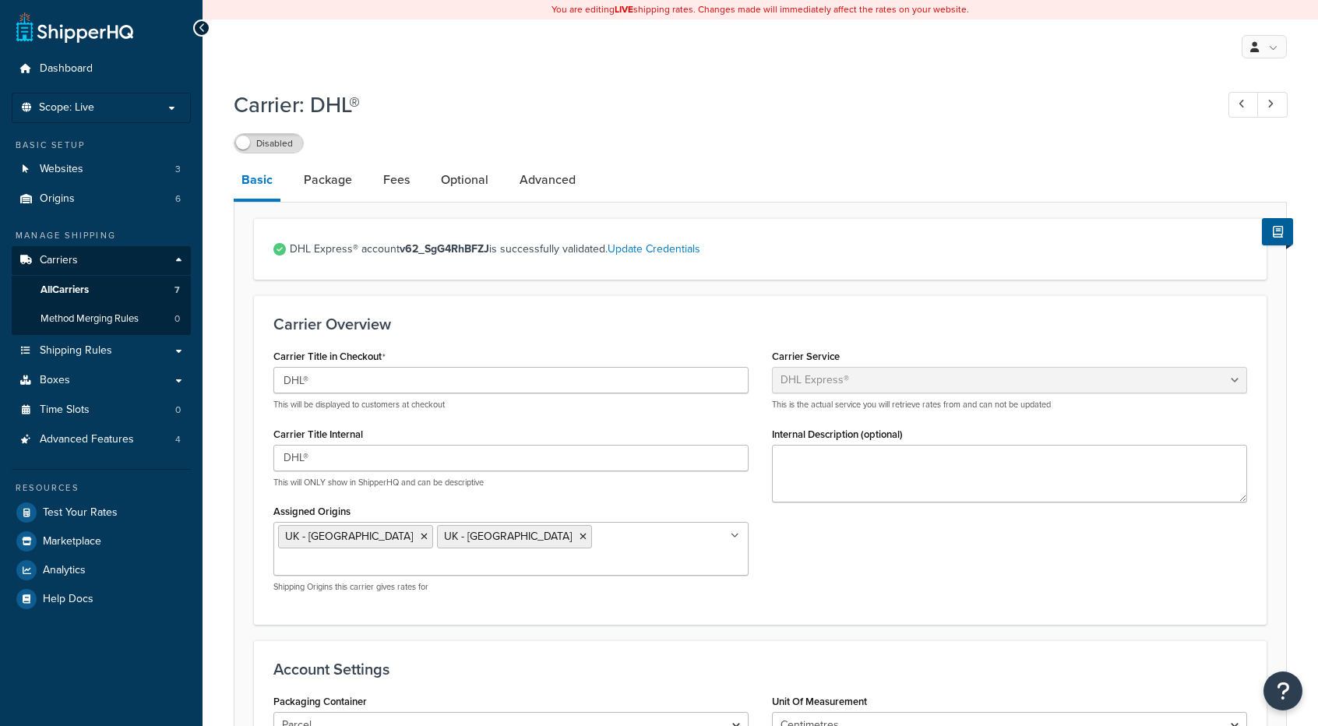
select select "dhl"
select select "kg"
select select "CM"
click at [551, 178] on link "Advanced" at bounding box center [548, 179] width 72 height 37
select select "false"
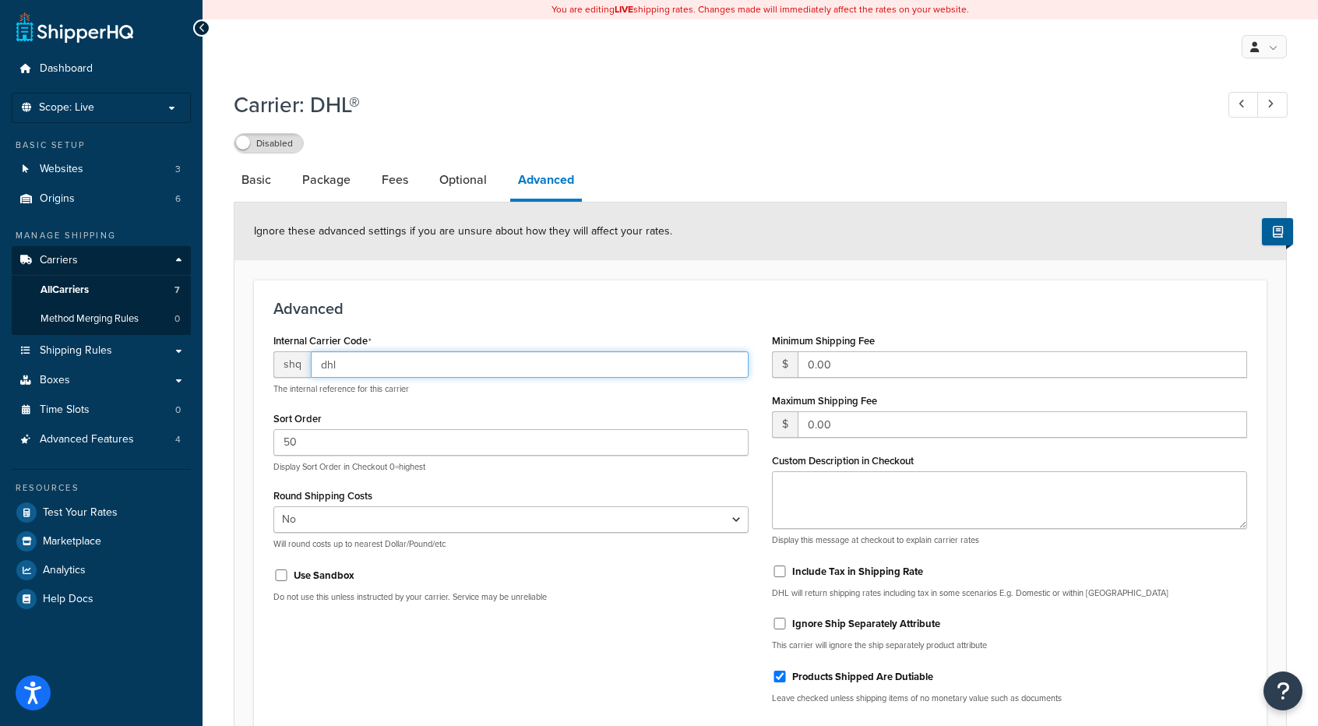
click at [361, 370] on input "dhl" at bounding box center [530, 364] width 438 height 26
type input "dhl1"
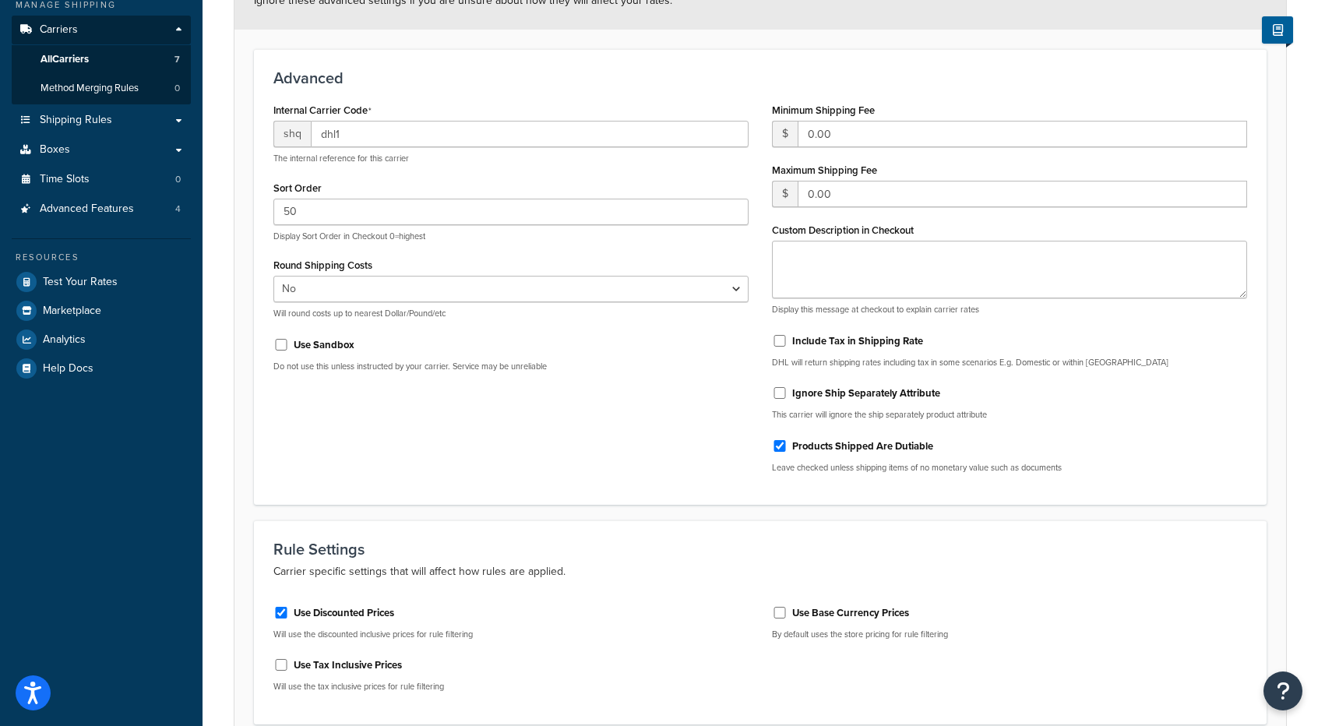
scroll to position [370, 0]
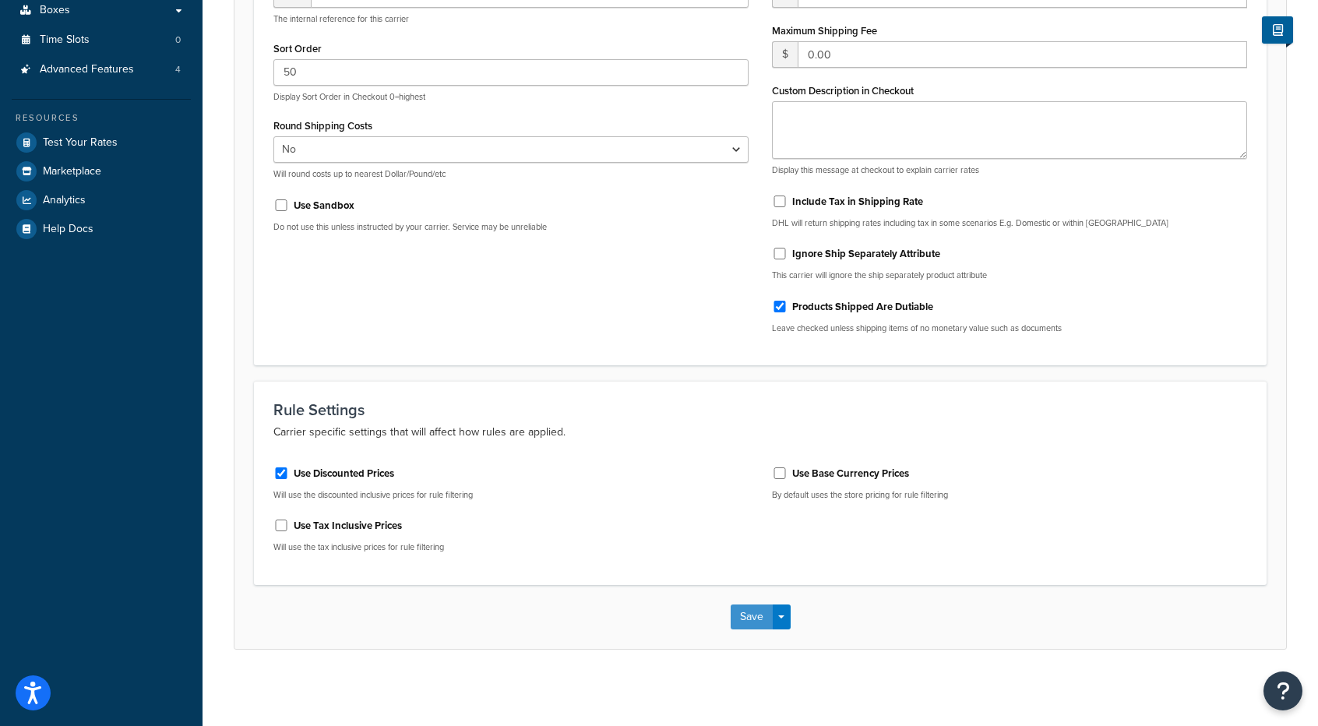
drag, startPoint x: 740, startPoint y: 609, endPoint x: 672, endPoint y: 643, distance: 75.9
click at [740, 609] on button "Save" at bounding box center [752, 616] width 42 height 25
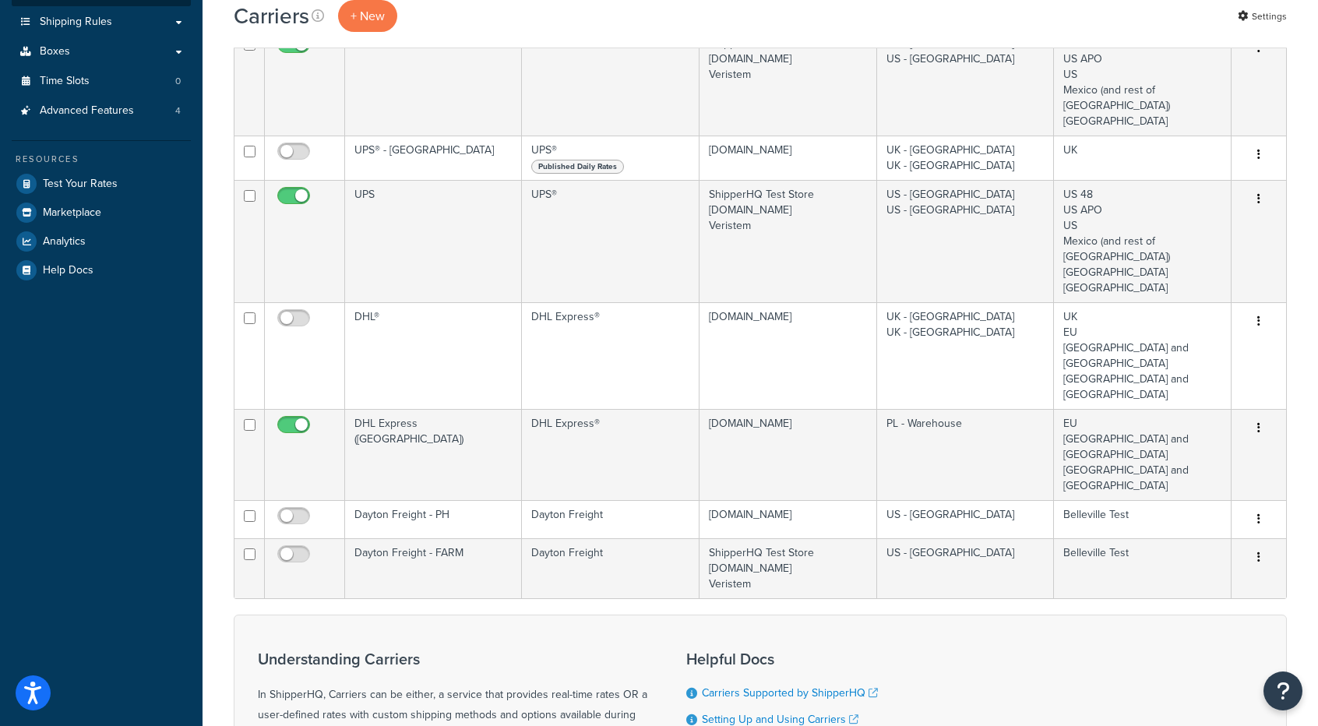
scroll to position [389, 0]
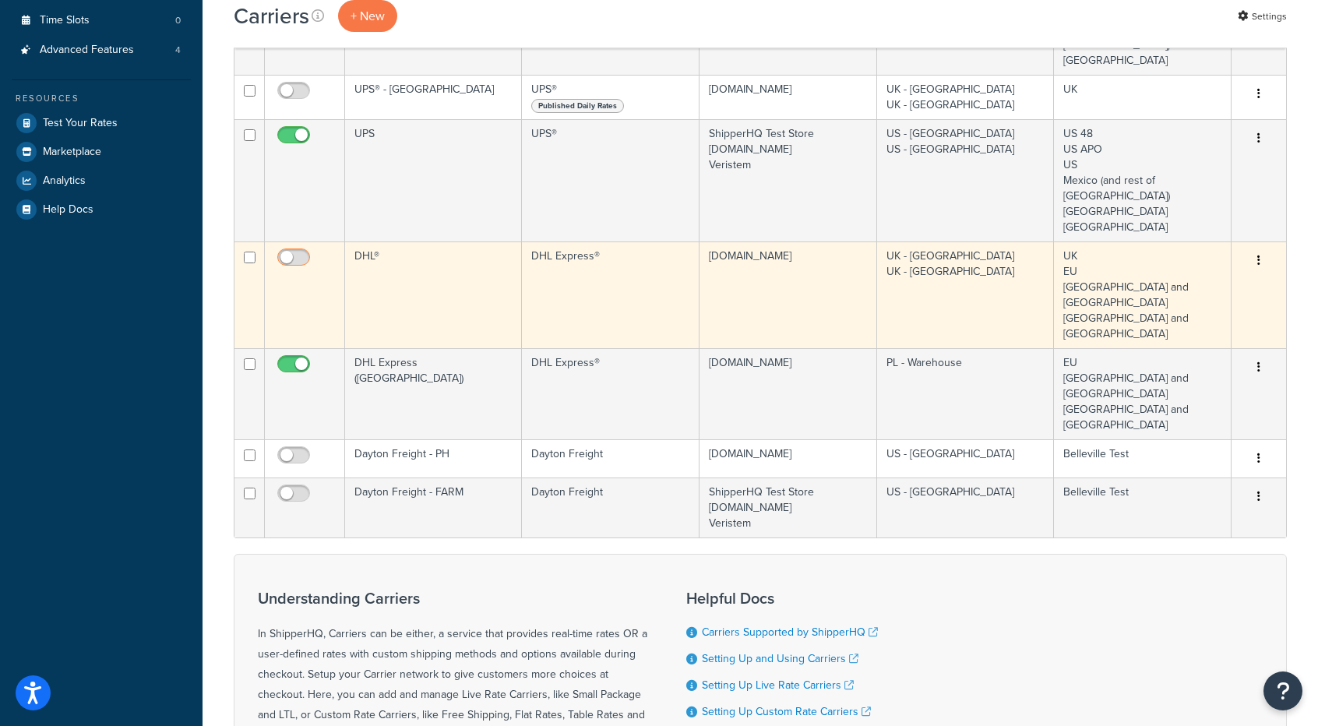
click at [298, 258] on input "checkbox" at bounding box center [295, 261] width 43 height 19
checkbox input "true"
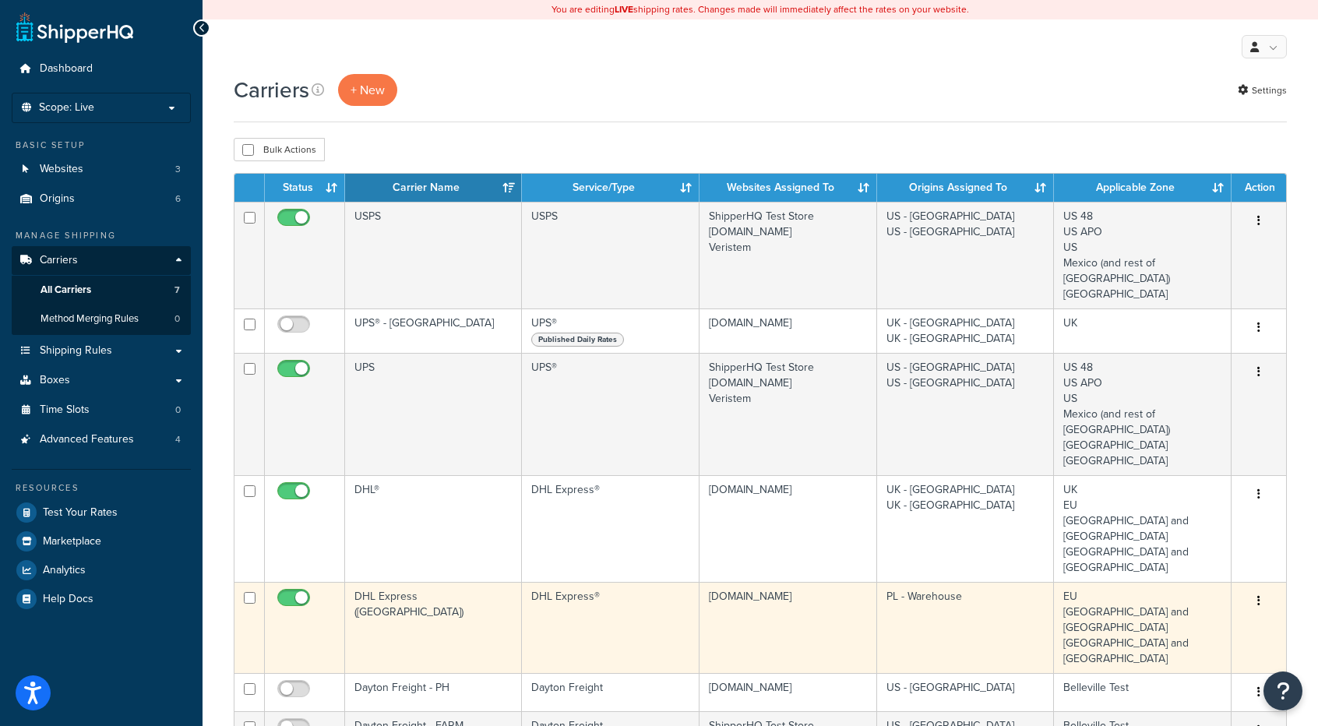
scroll to position [78, 0]
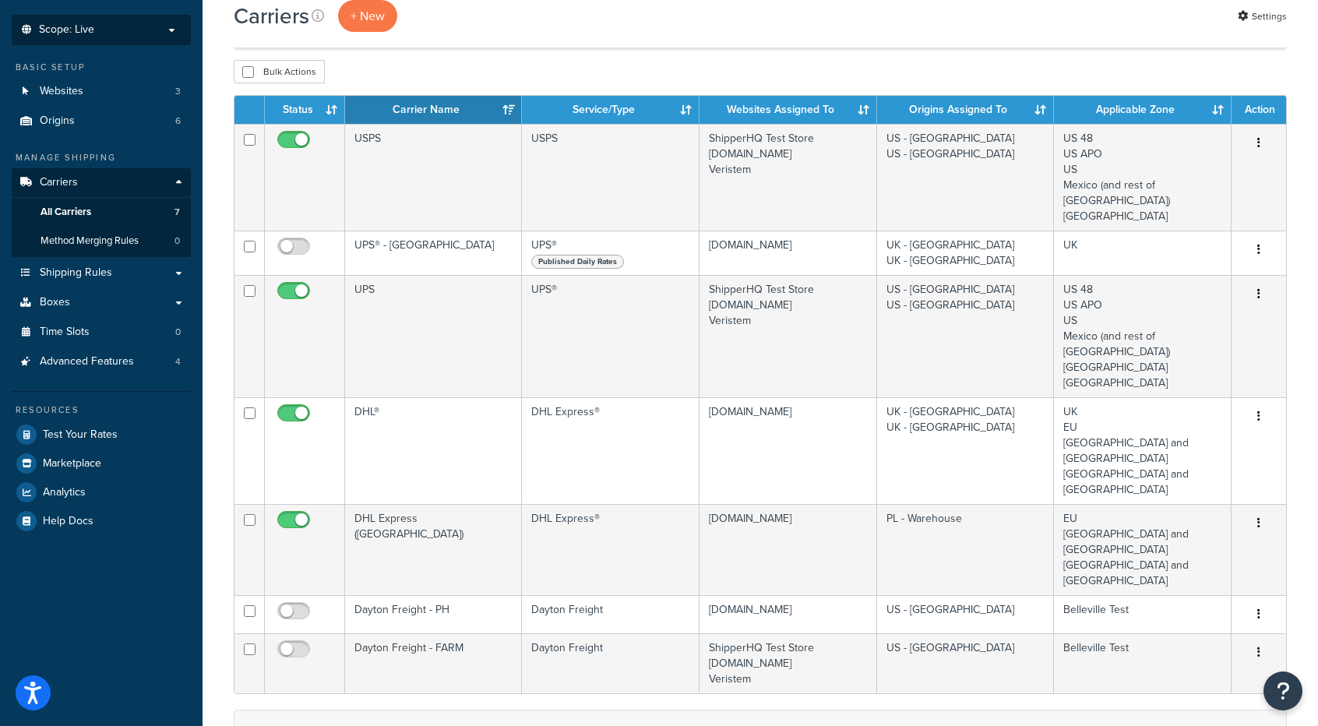
click at [140, 20] on li "Scope: Live Development Integration Test" at bounding box center [101, 30] width 179 height 30
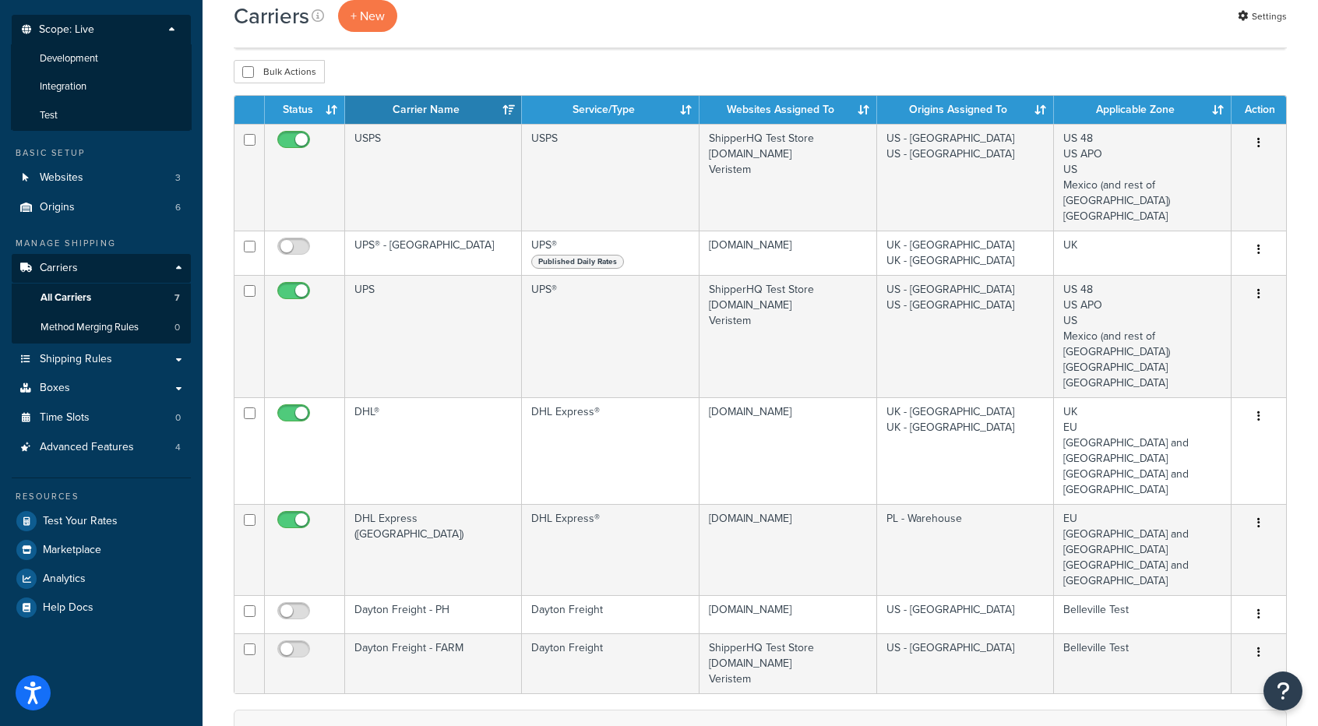
click at [140, 20] on li "Scope: Live Development Integration Test" at bounding box center [101, 73] width 179 height 116
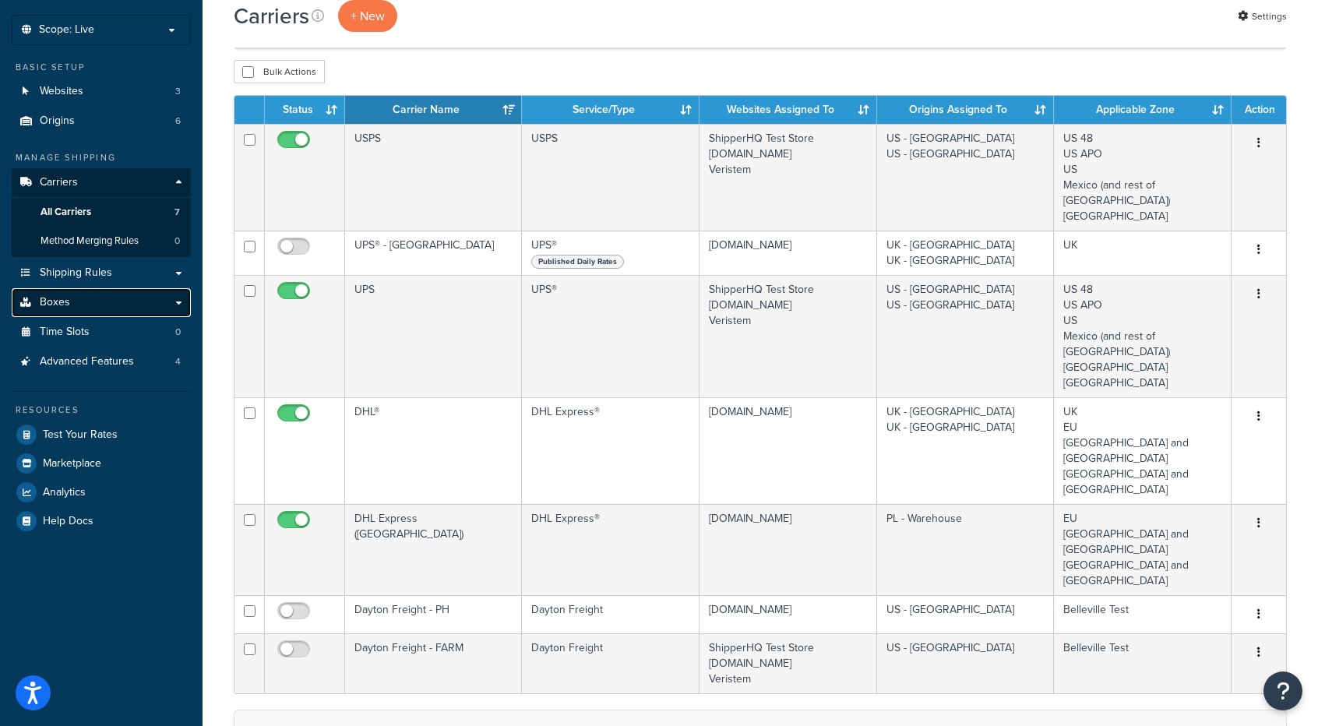
click at [103, 302] on link "Boxes" at bounding box center [101, 302] width 179 height 29
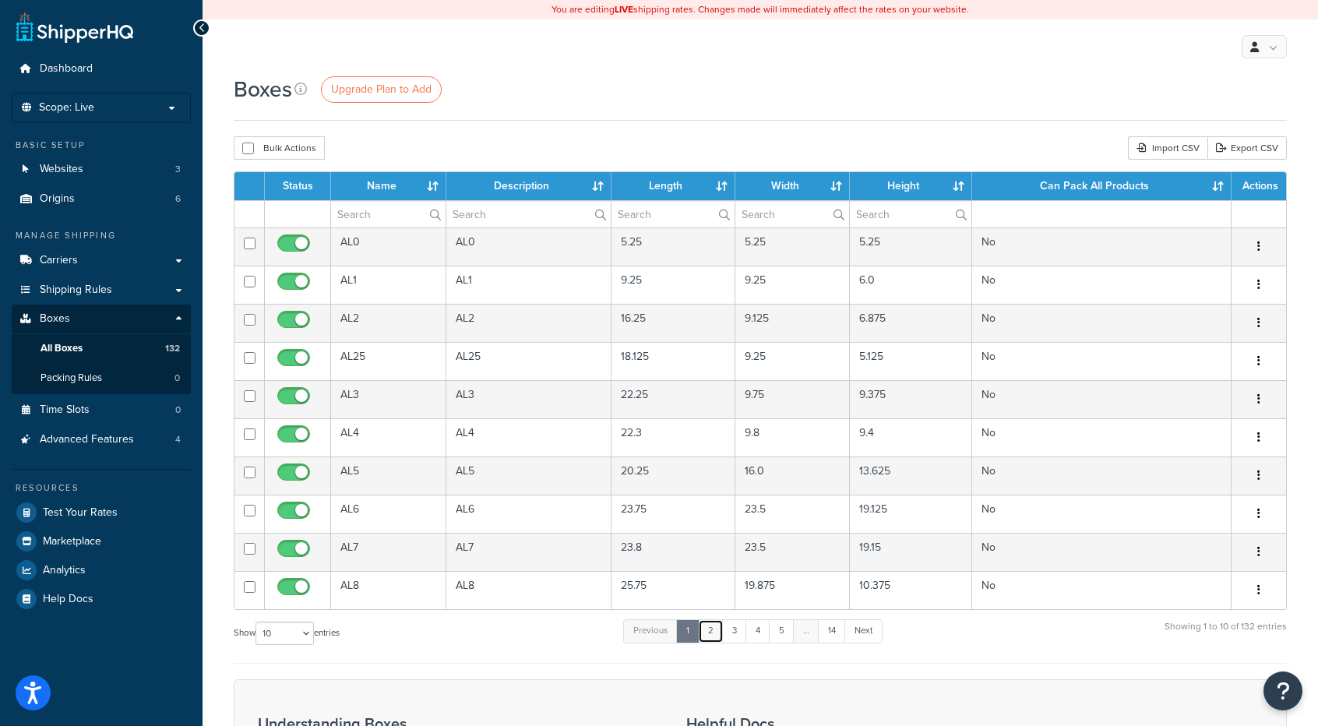
click at [720, 629] on link "2" at bounding box center [711, 630] width 26 height 23
click at [737, 635] on link "3" at bounding box center [731, 630] width 25 height 23
click at [753, 631] on link "4" at bounding box center [753, 630] width 25 height 23
click at [780, 629] on link "5" at bounding box center [778, 630] width 26 height 23
click at [832, 630] on link "14" at bounding box center [829, 630] width 28 height 23
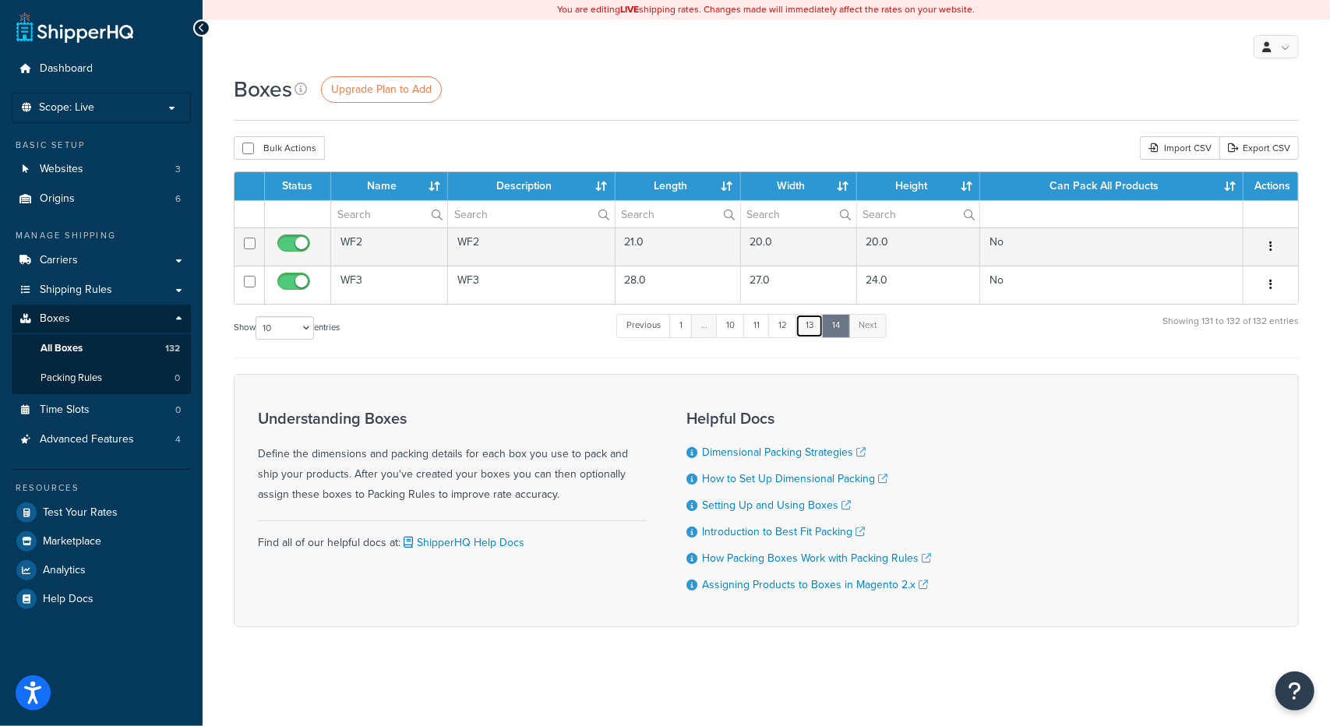
click at [812, 323] on link "13" at bounding box center [809, 325] width 28 height 23
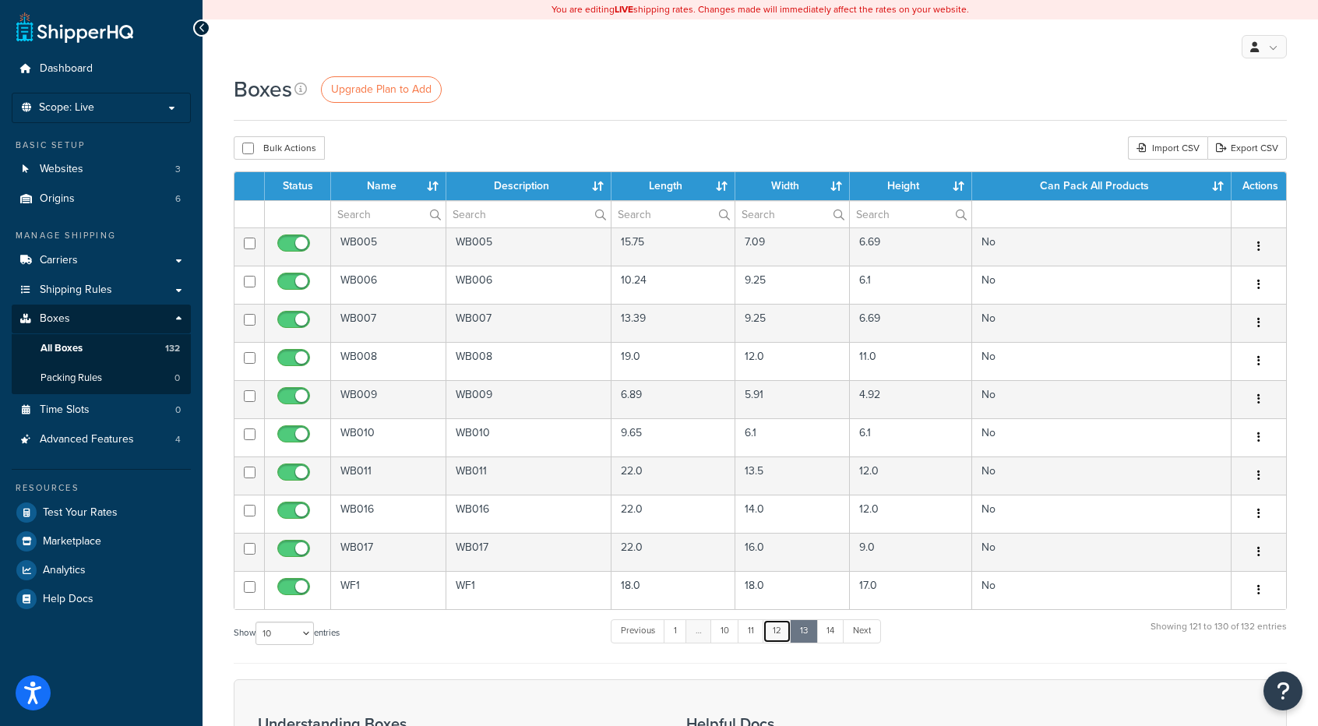
click at [780, 628] on link "12" at bounding box center [777, 630] width 29 height 23
click at [754, 625] on link "11" at bounding box center [751, 630] width 26 height 23
click at [733, 625] on link "10" at bounding box center [725, 630] width 29 height 23
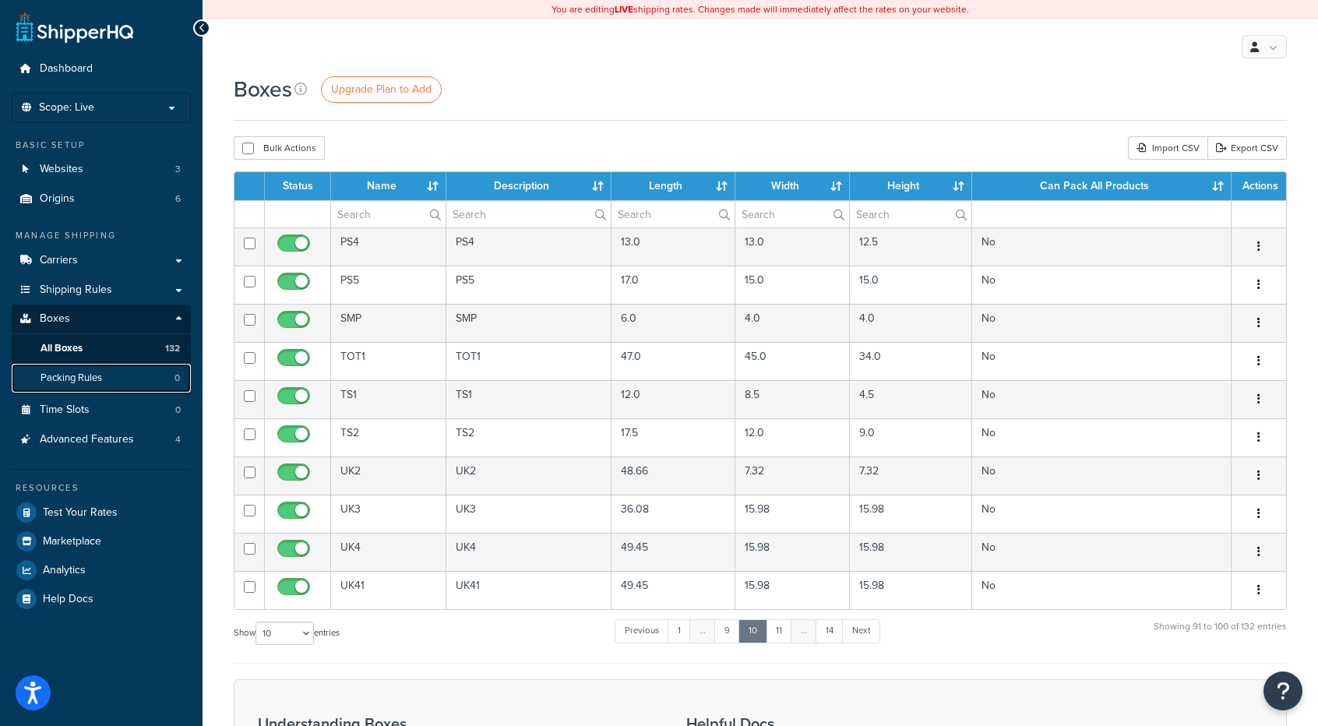
click at [101, 375] on span "Packing Rules" at bounding box center [72, 378] width 62 height 13
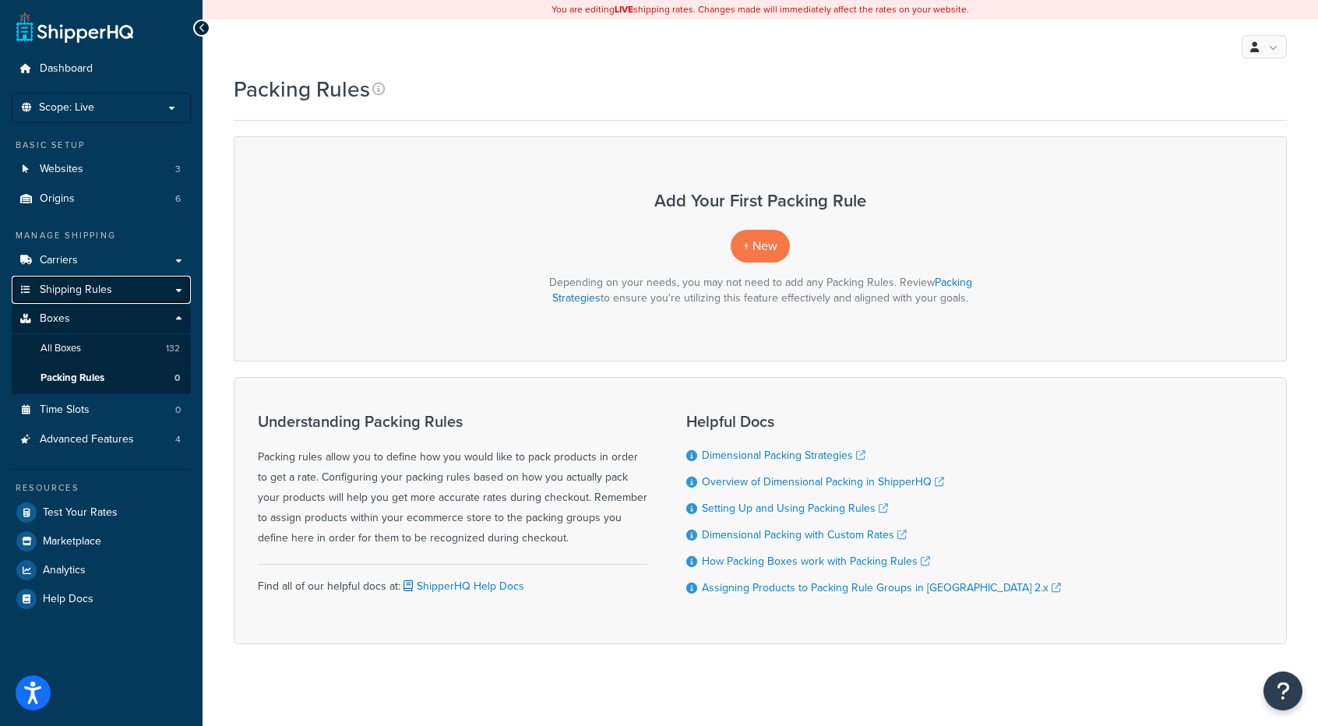
click at [87, 290] on span "Shipping Rules" at bounding box center [76, 290] width 72 height 13
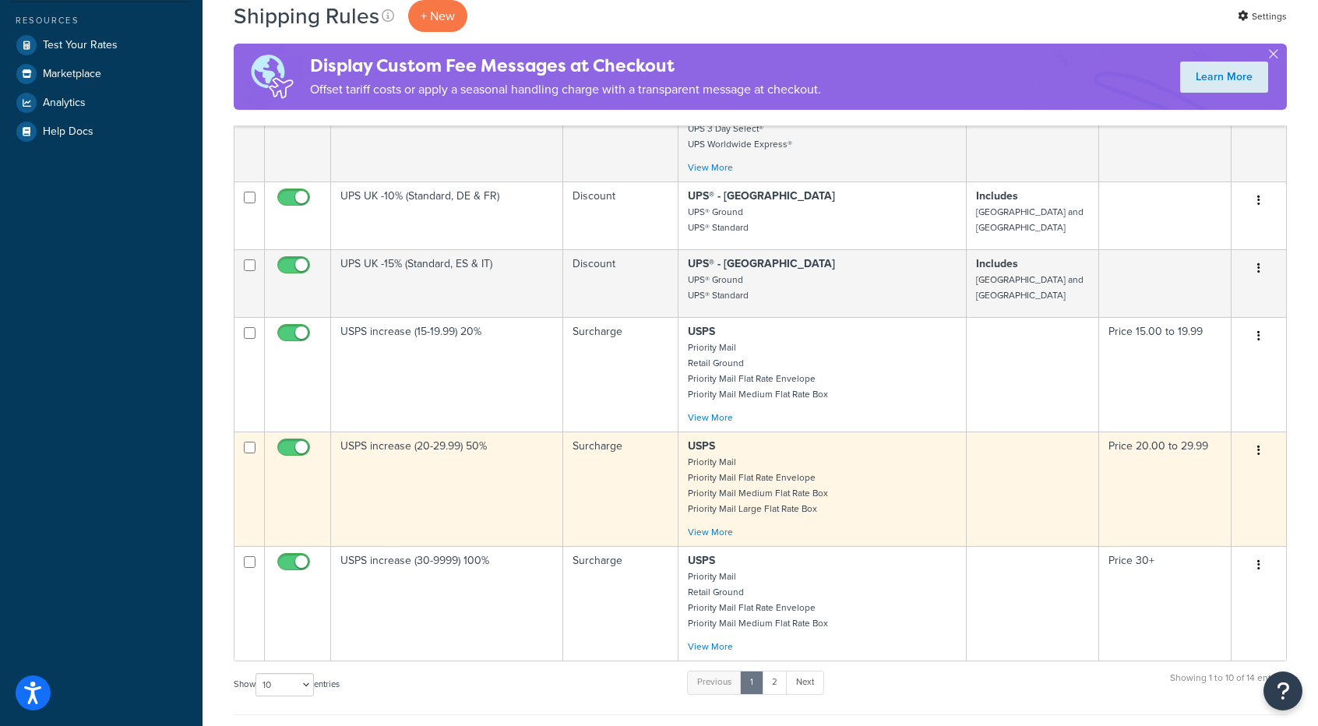
scroll to position [545, 0]
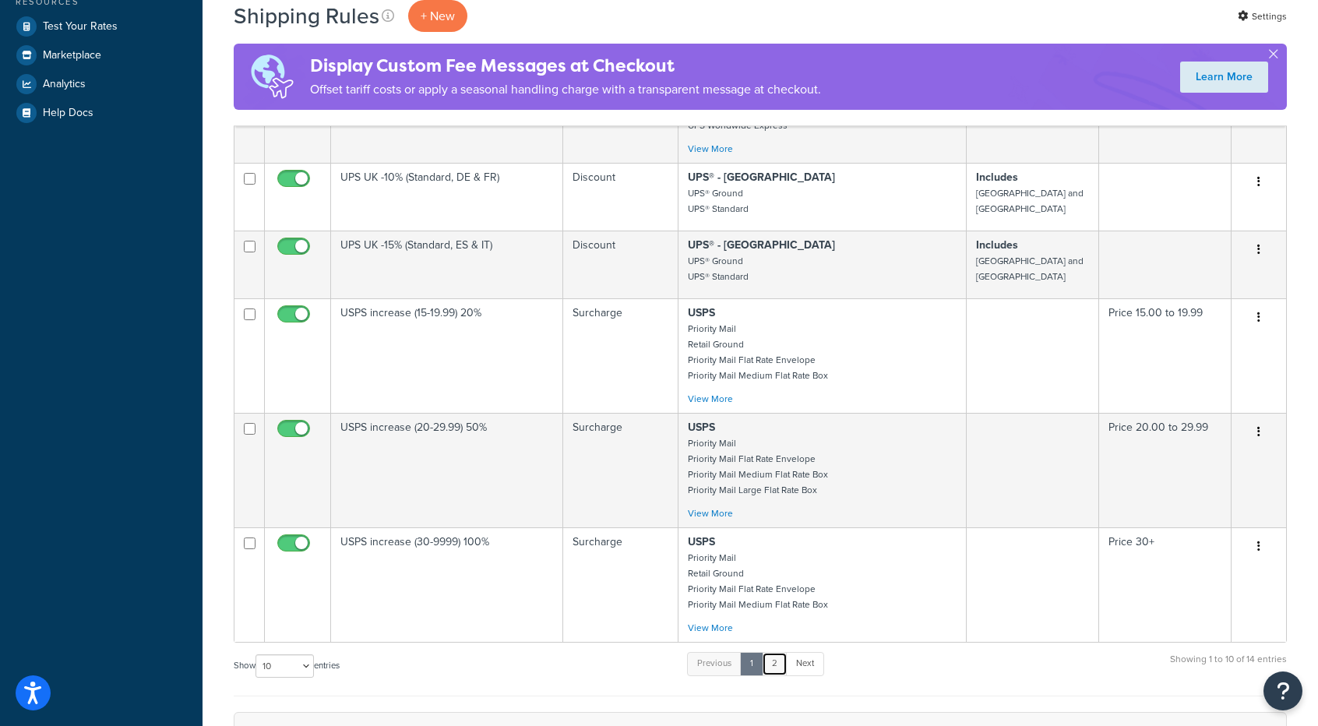
click at [777, 658] on link "2" at bounding box center [775, 663] width 26 height 23
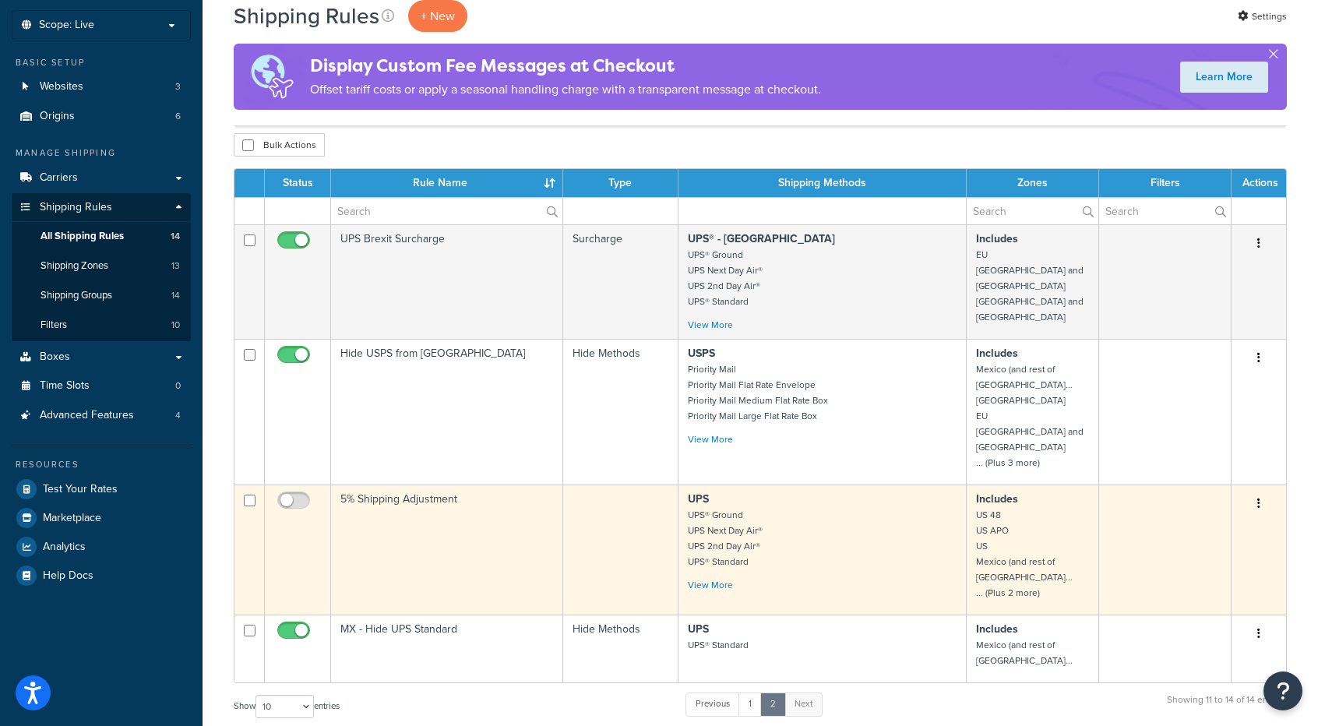
scroll to position [76, 0]
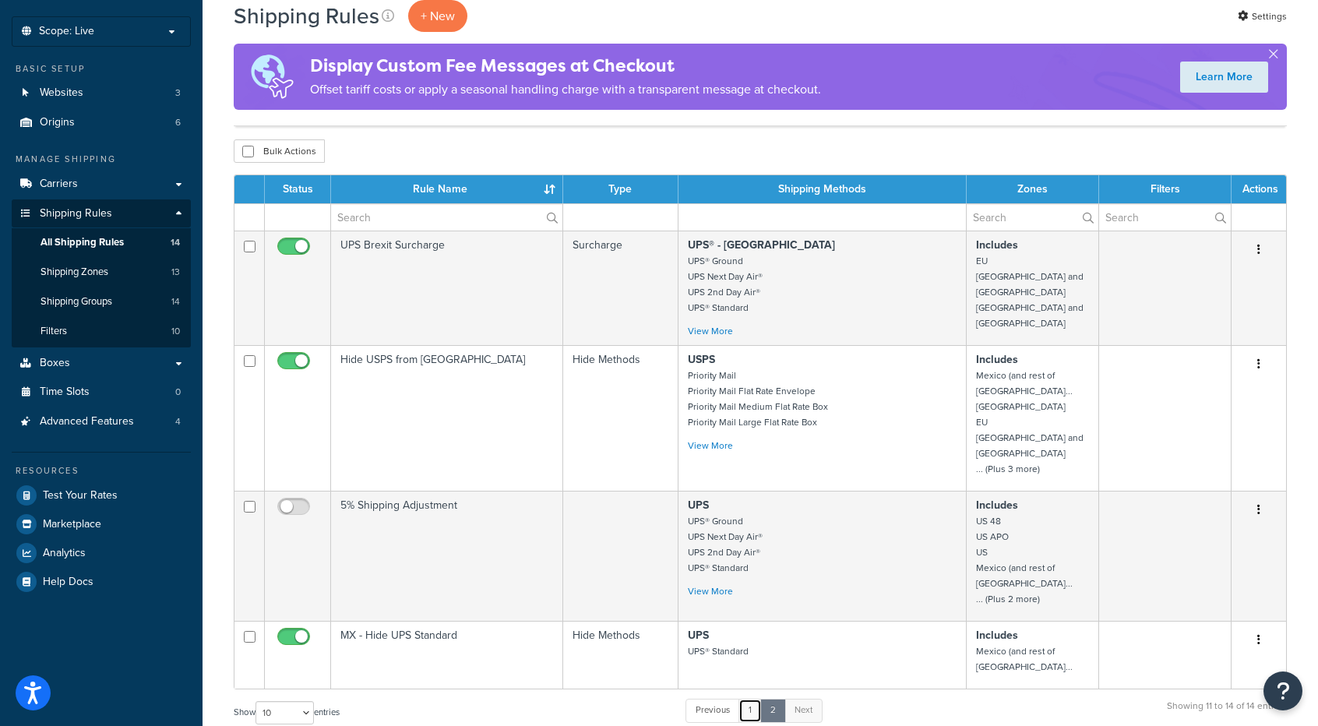
click at [759, 699] on link "1" at bounding box center [749, 710] width 23 height 23
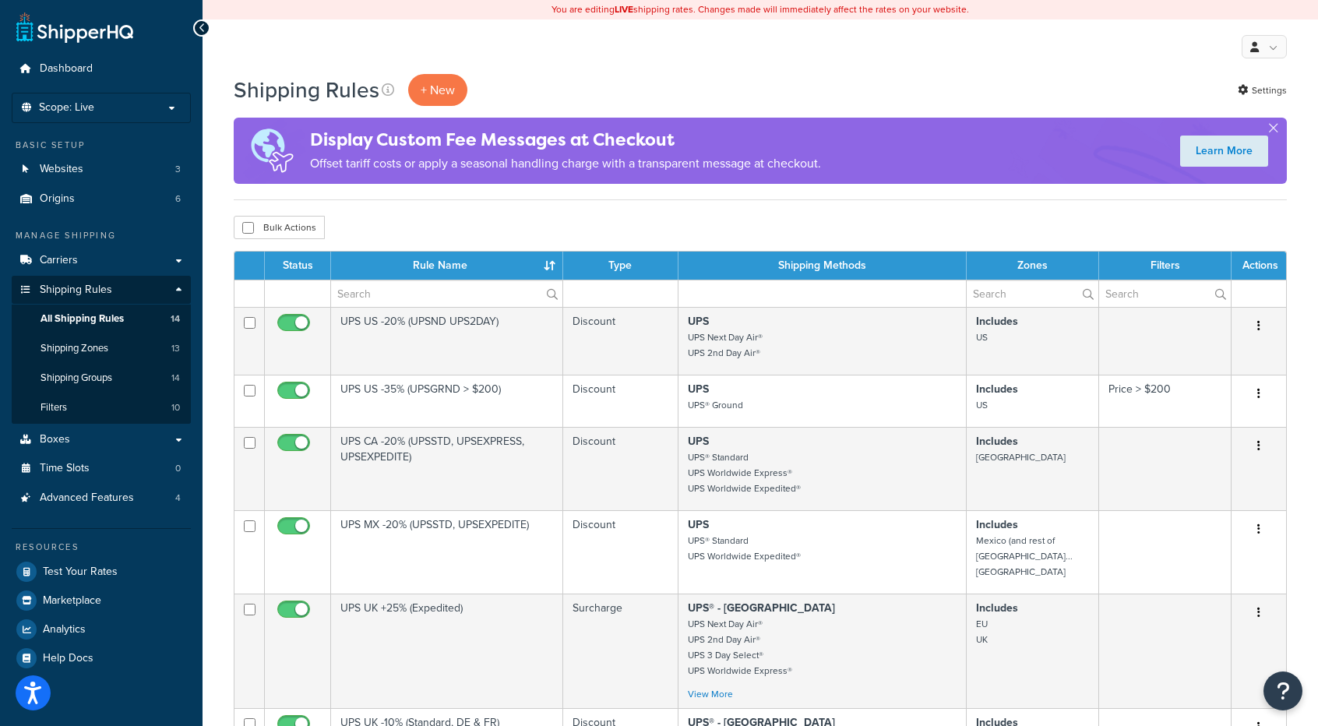
scroll to position [0, 0]
click at [73, 195] on link "Origins 6" at bounding box center [101, 199] width 179 height 29
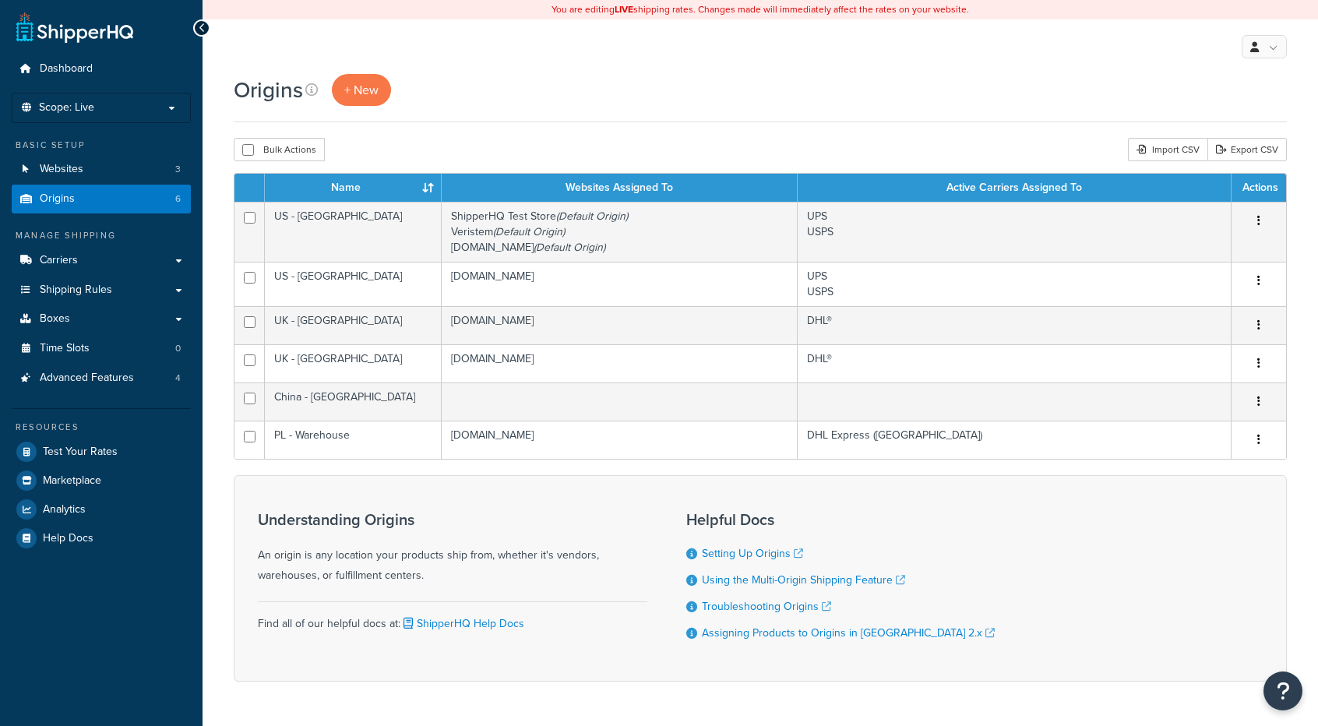
click at [1144, 692] on div "Origins + New Bulk Actions Duplicate [GEOGRAPHIC_DATA] Import CSV Export CSV Co…" at bounding box center [760, 405] width 1115 height 662
click at [90, 260] on link "Carriers" at bounding box center [101, 260] width 179 height 29
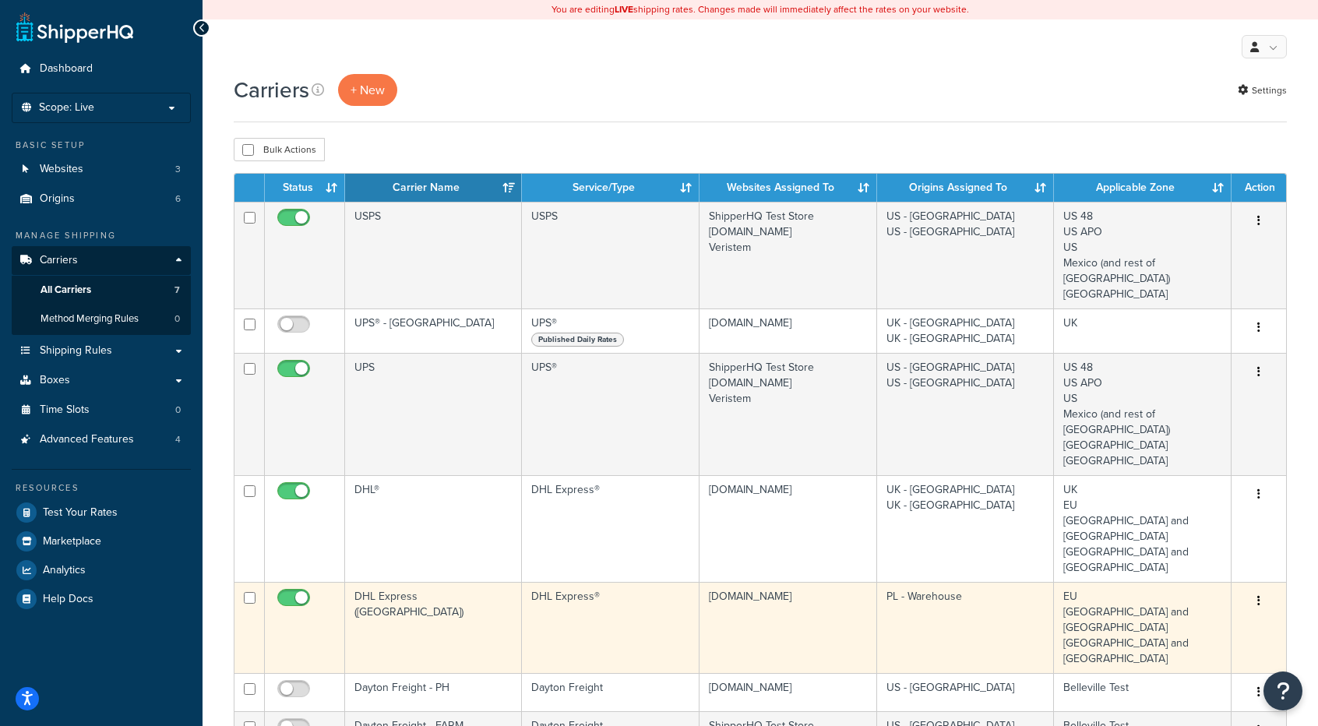
click at [590, 582] on td "DHL Express®" at bounding box center [610, 627] width 177 height 91
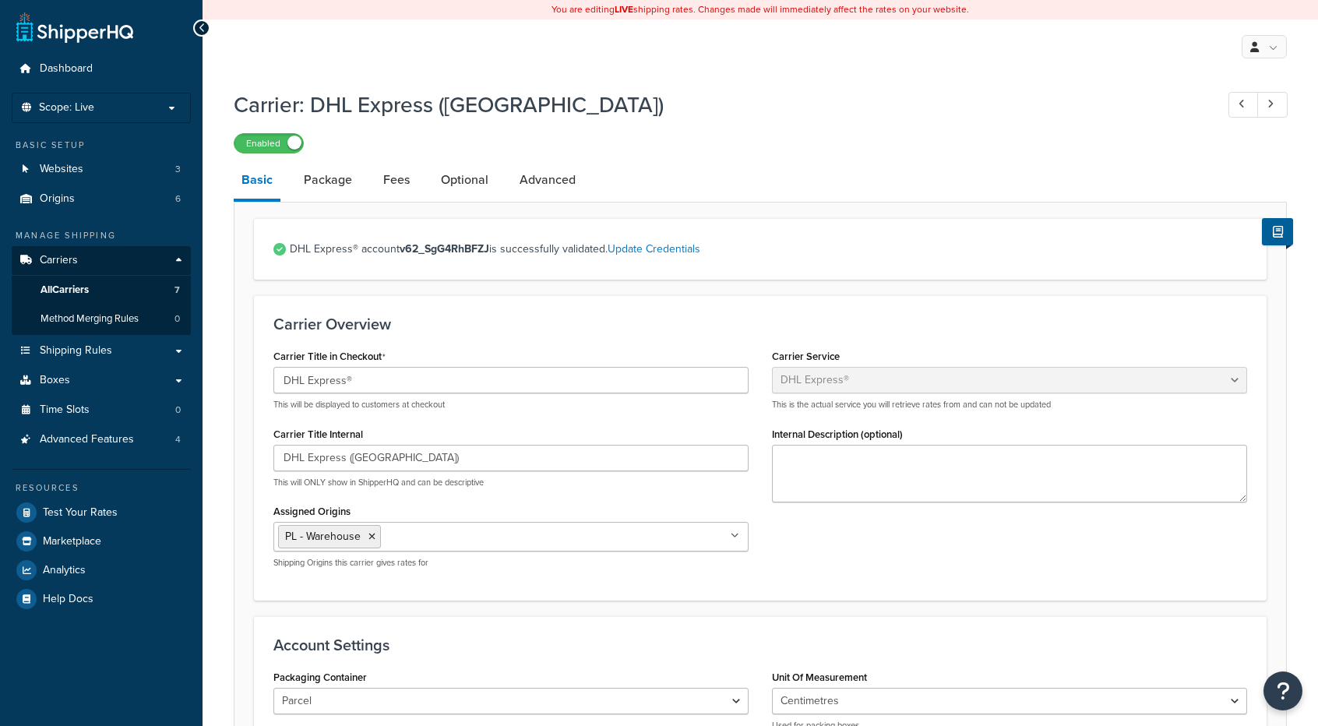
select select "dhl"
select select "kg"
select select "CM"
click at [325, 177] on link "Package" at bounding box center [328, 179] width 64 height 37
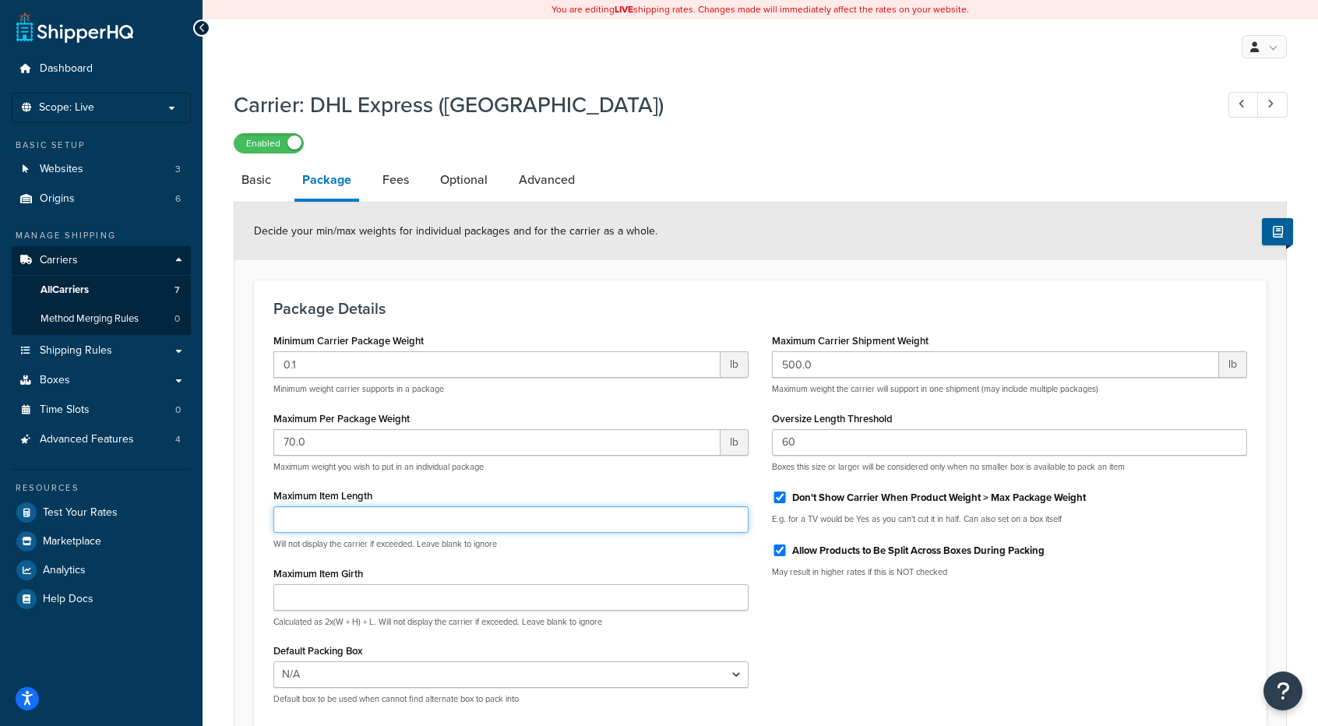
click at [405, 512] on input "Maximum Item Length" at bounding box center [510, 519] width 475 height 26
type input "0"
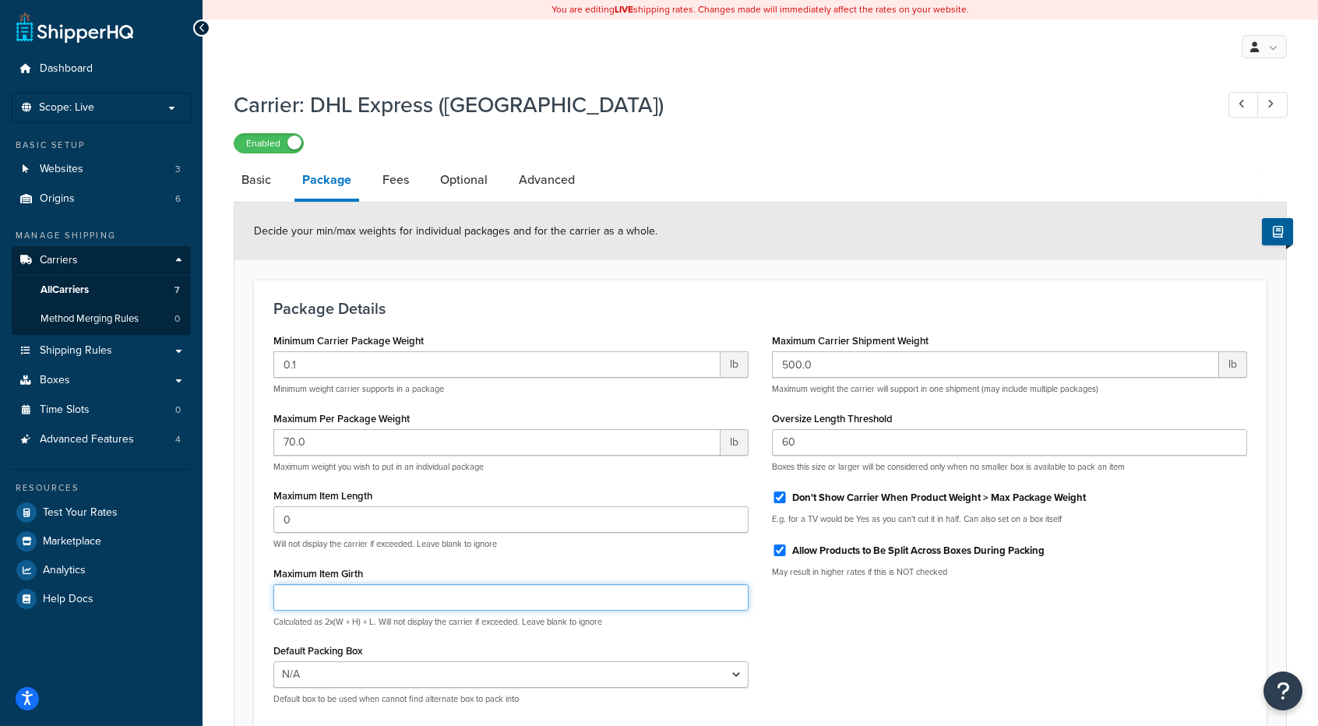
click at [361, 585] on input "Maximum Item Girth" at bounding box center [510, 597] width 475 height 26
type input "0"
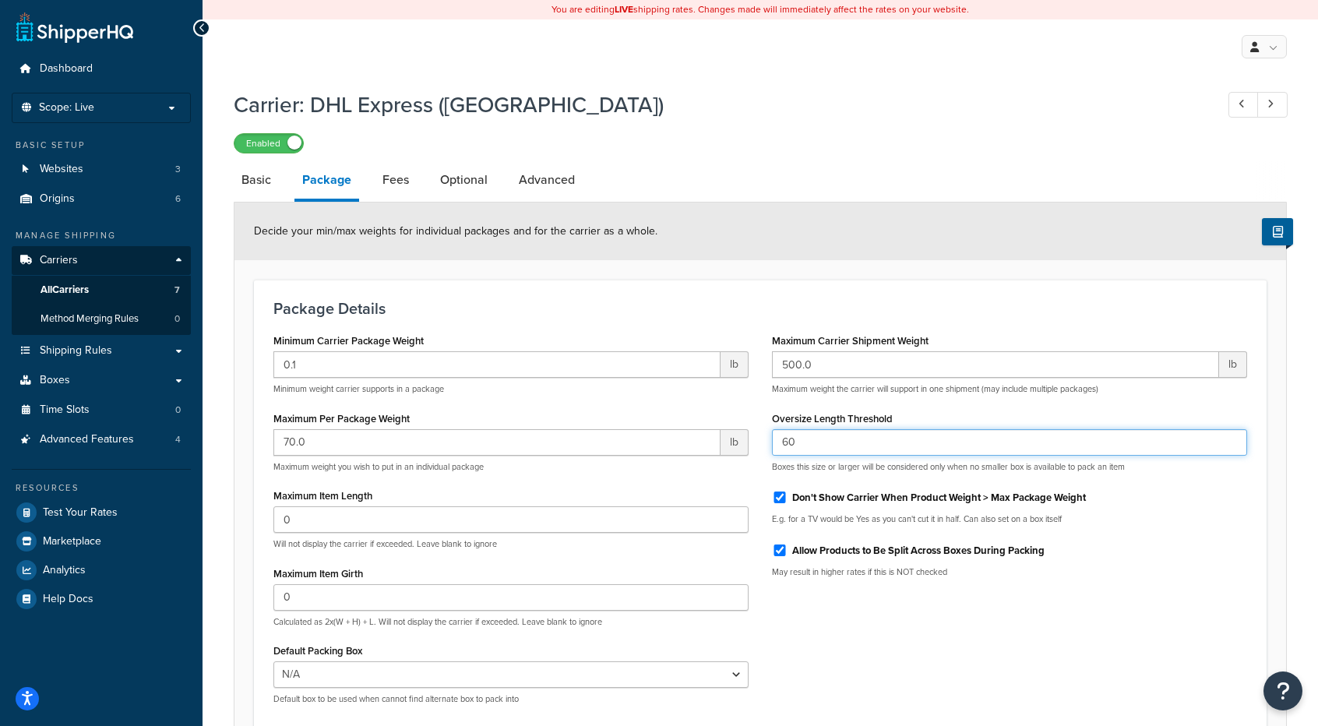
drag, startPoint x: 812, startPoint y: 448, endPoint x: 749, endPoint y: 448, distance: 63.9
click at [749, 447] on div "Minimum Carrier Package Weight 0.1 lb Minimum weight carrier supports in a pack…" at bounding box center [760, 522] width 997 height 387
type input "48"
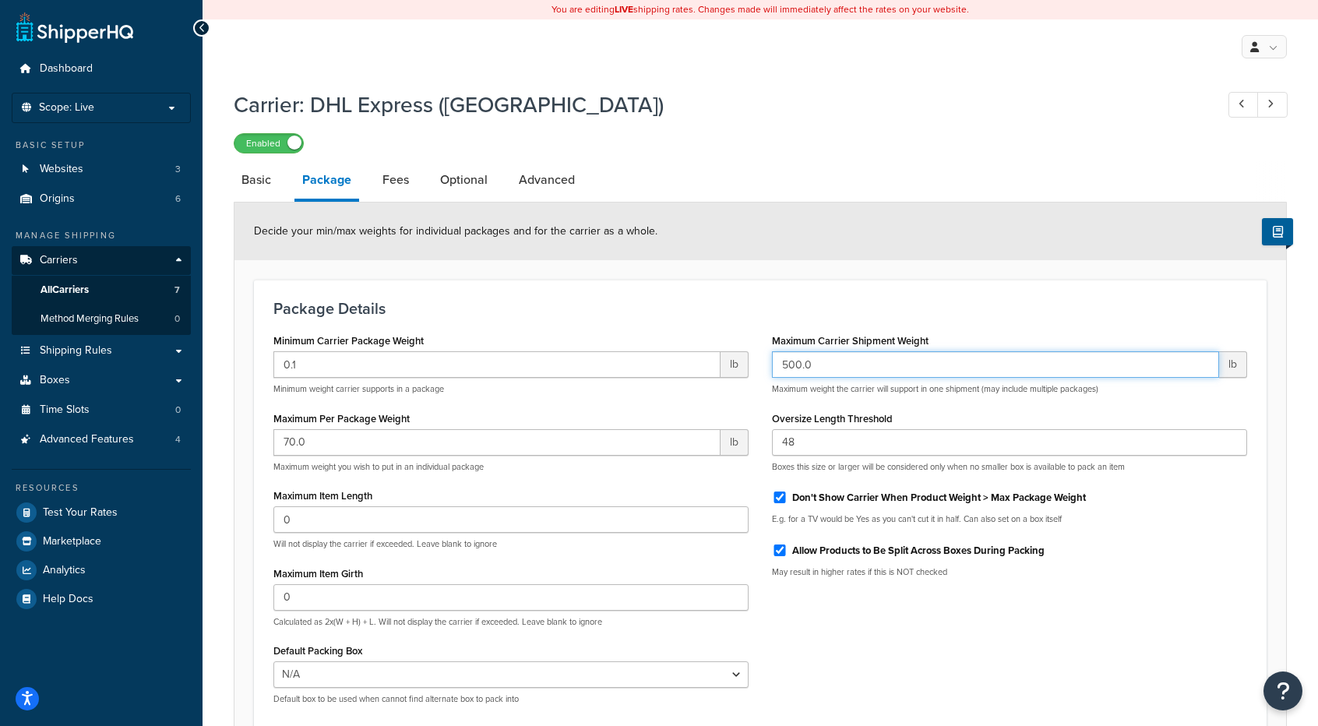
click at [856, 354] on input "500.0" at bounding box center [995, 364] width 447 height 26
paste input "1999"
type input "1999.0"
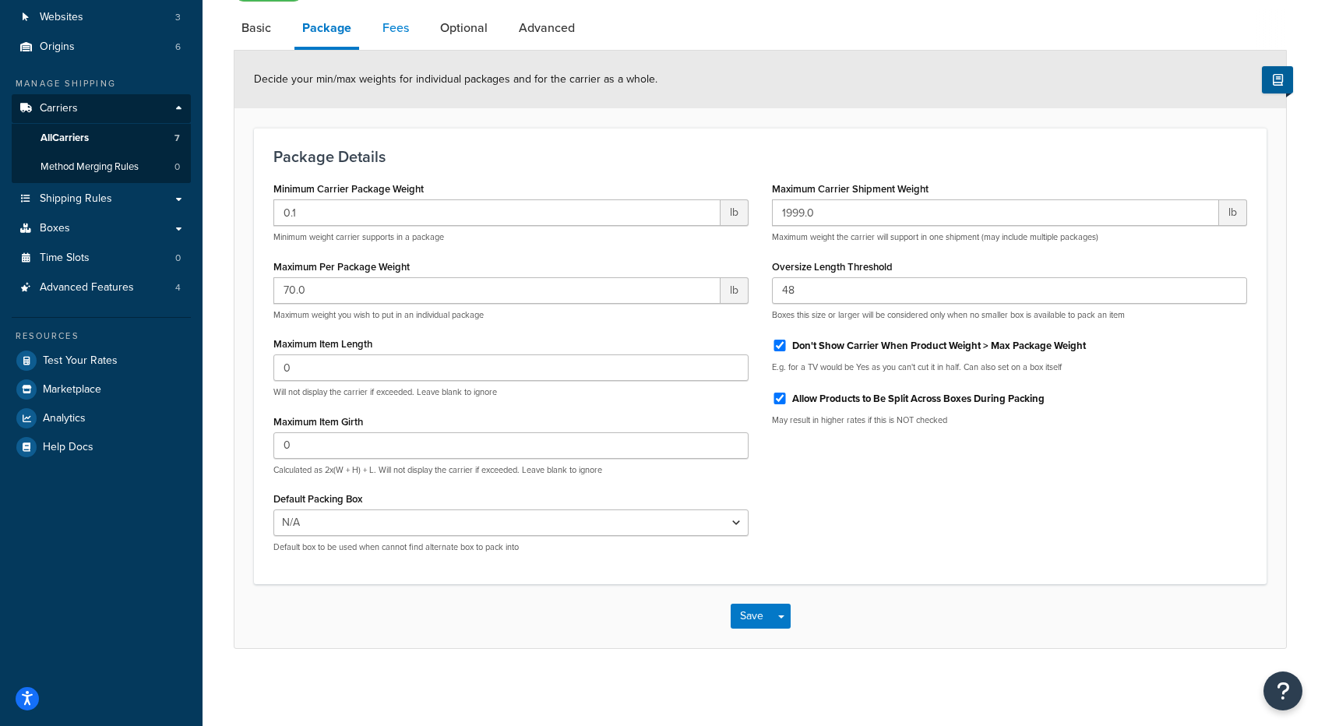
click at [392, 31] on link "Fees" at bounding box center [396, 27] width 42 height 37
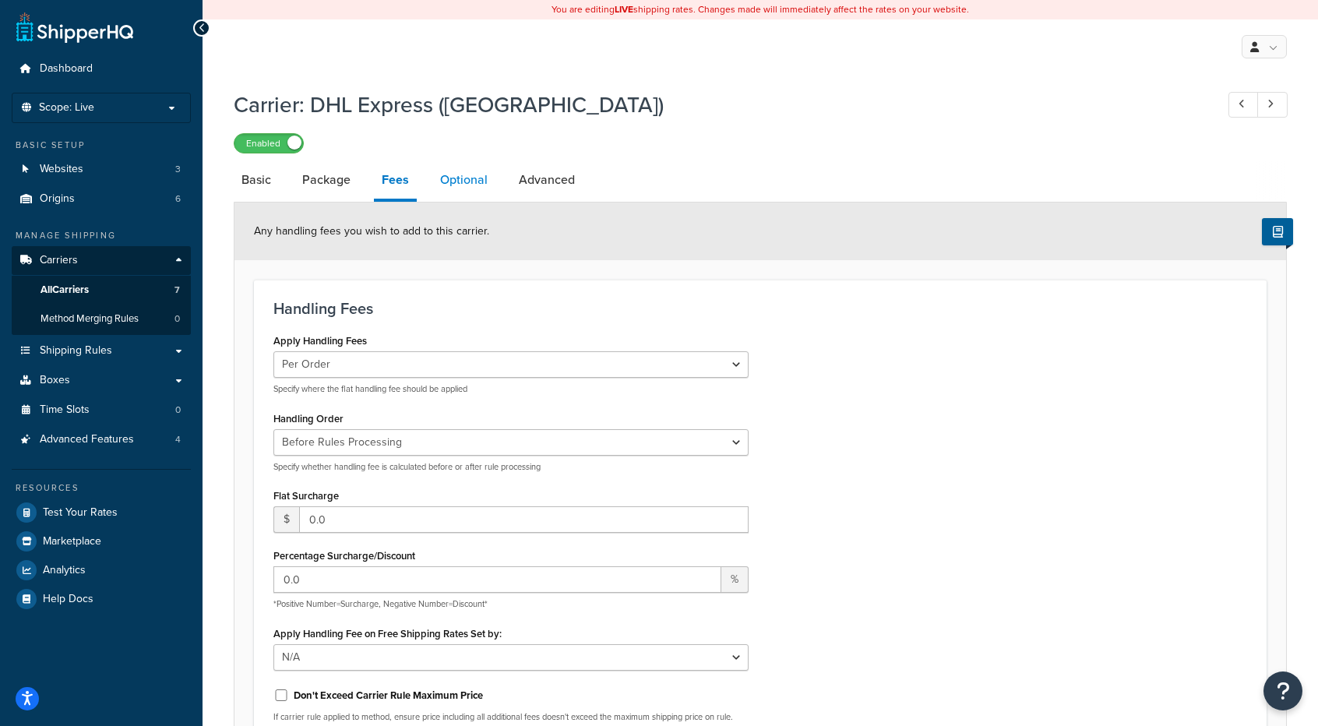
click at [457, 183] on link "Optional" at bounding box center [463, 179] width 63 height 37
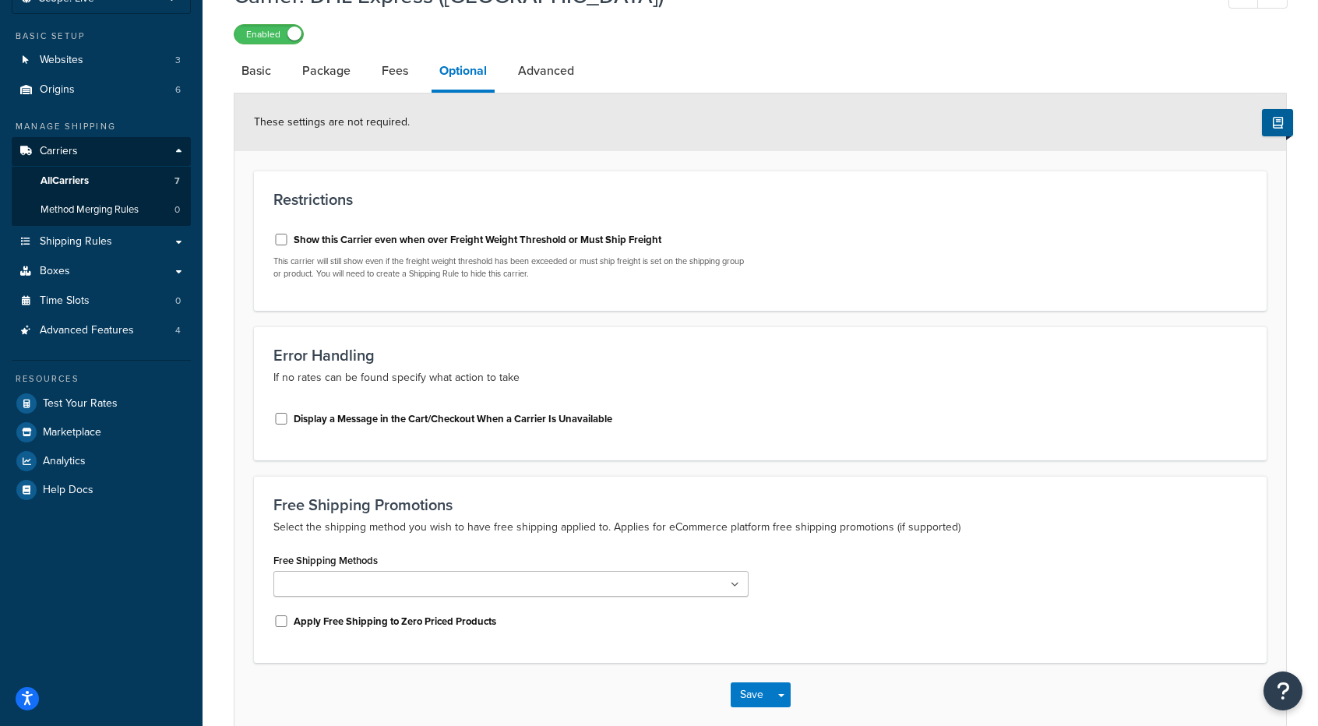
scroll to position [187, 0]
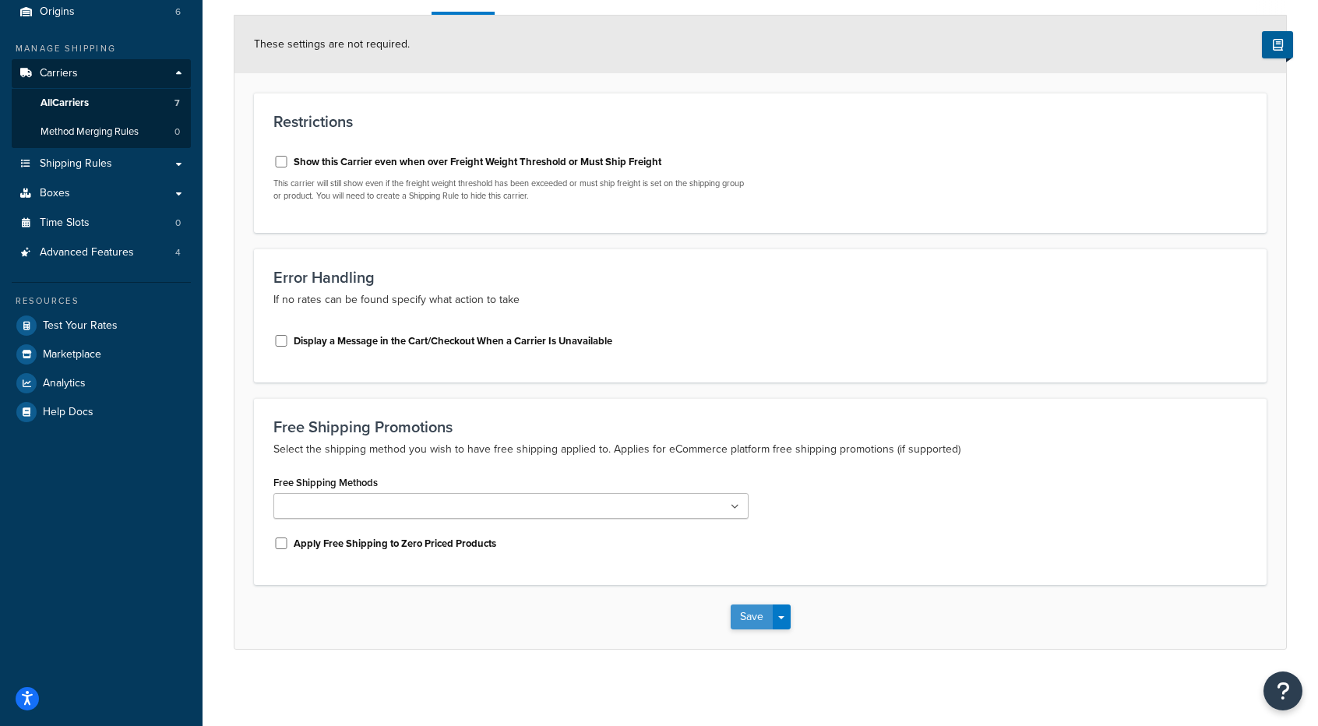
click at [741, 622] on button "Save" at bounding box center [752, 616] width 42 height 25
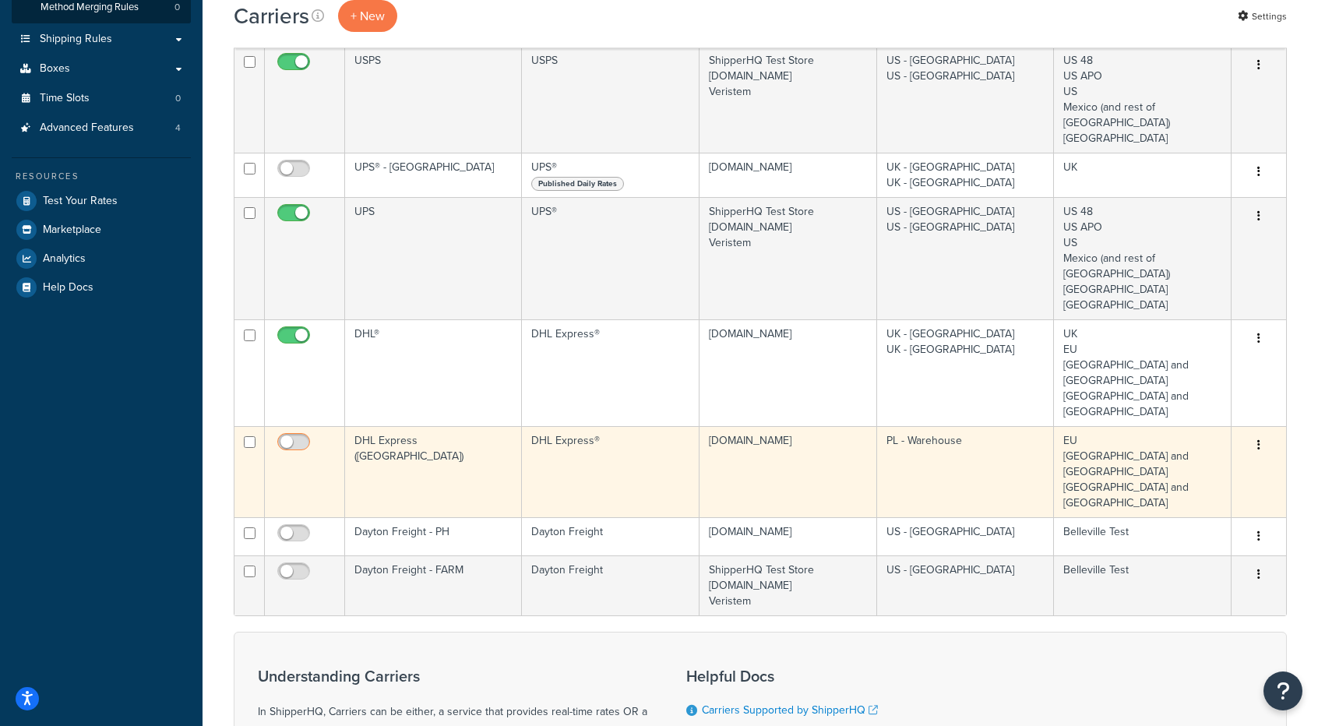
click at [294, 436] on input "checkbox" at bounding box center [295, 445] width 43 height 19
checkbox input "true"
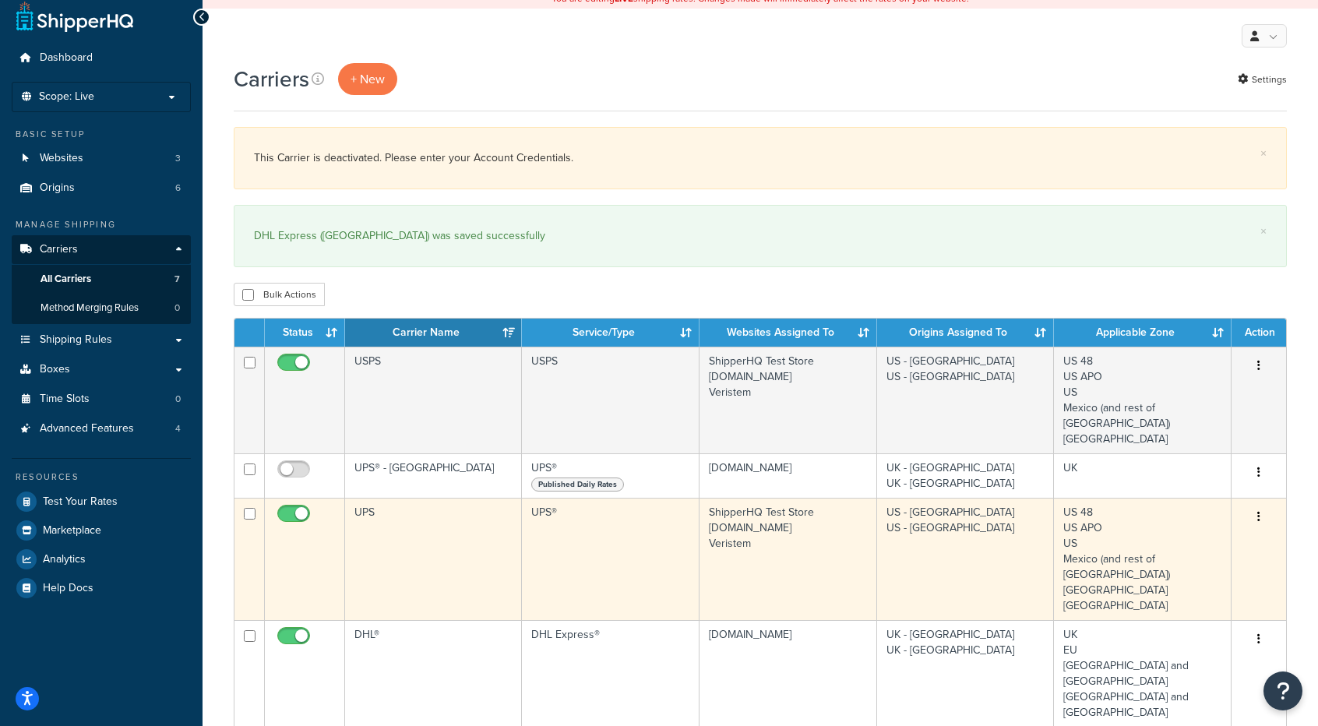
scroll to position [156, 0]
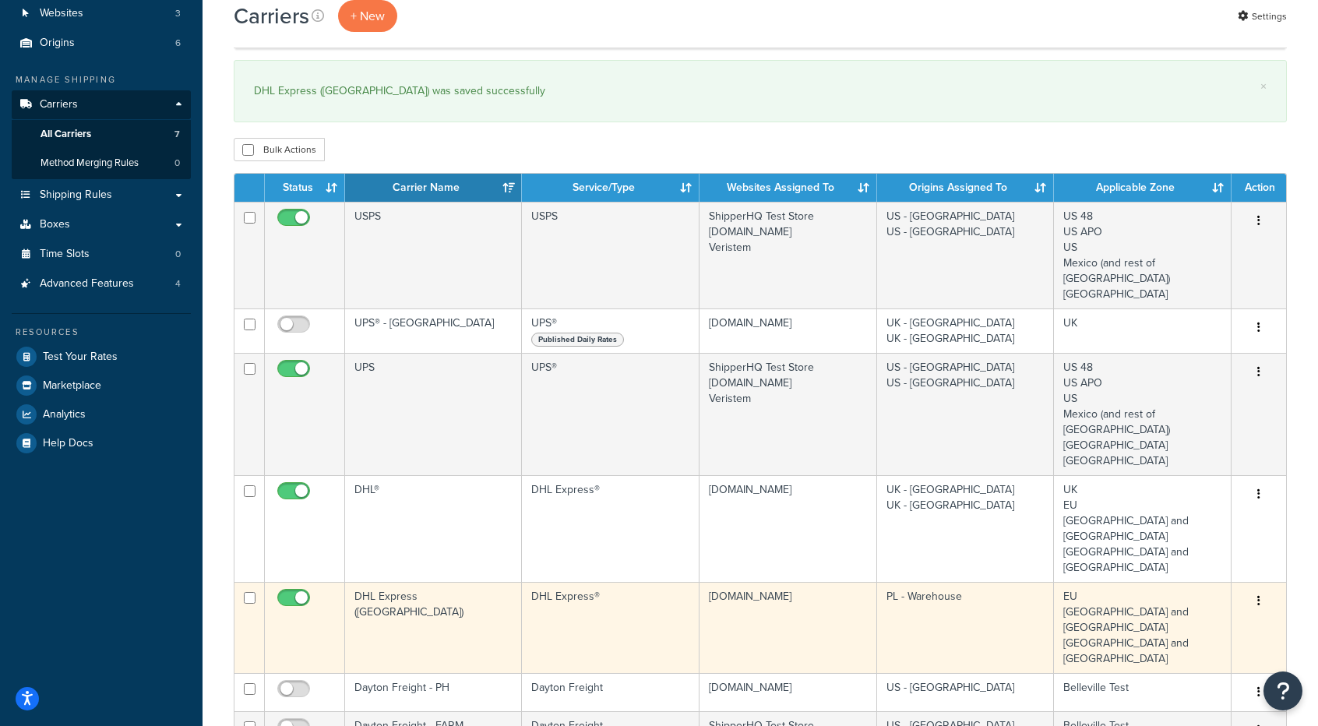
click at [1156, 585] on td "EU France and Germany Spain and Italy" at bounding box center [1143, 627] width 178 height 91
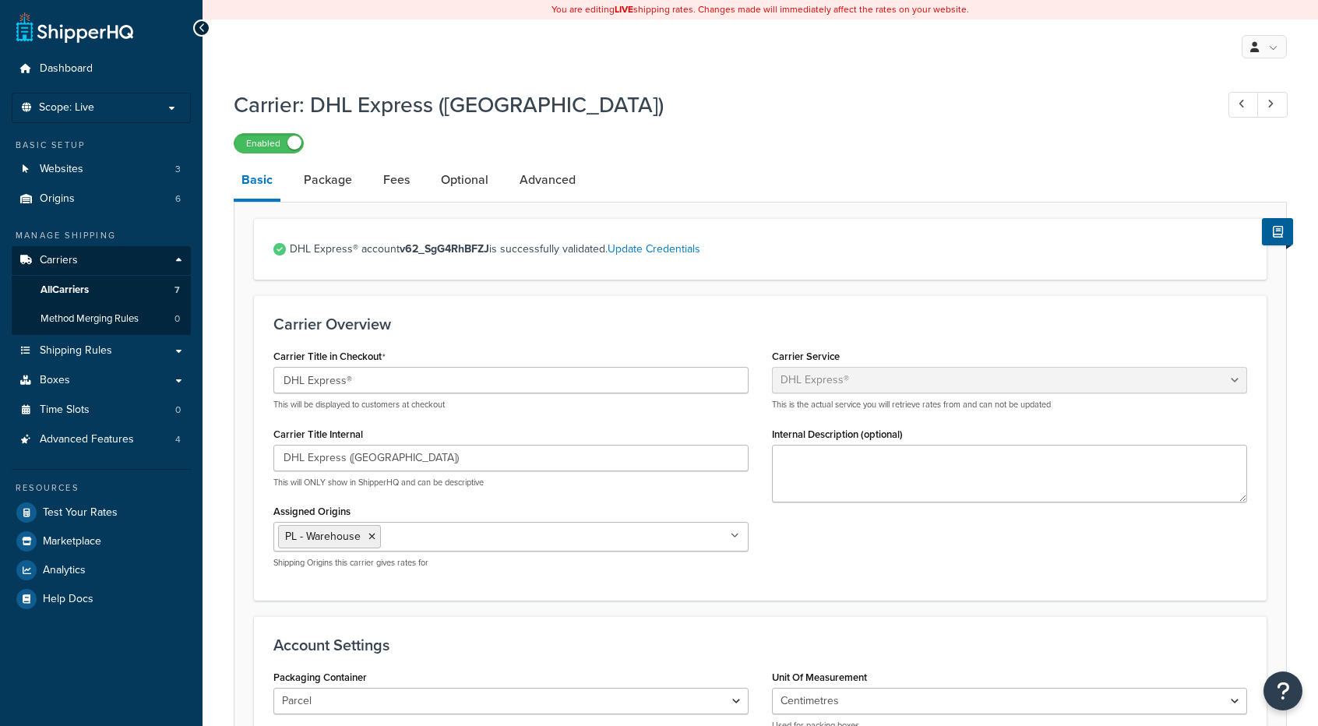
select select "dhl"
select select "kg"
select select "CM"
click at [1291, 686] on button "Open Resource Center" at bounding box center [1283, 691] width 43 height 43
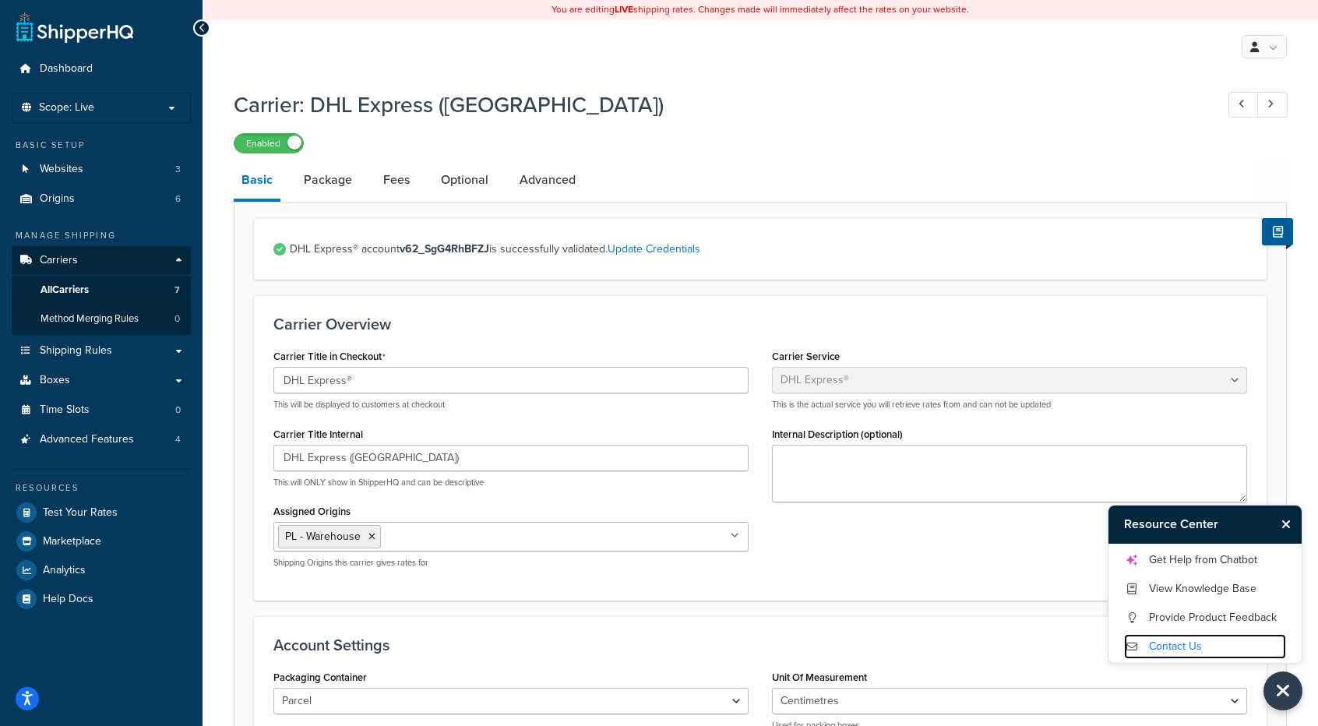
click at [1184, 640] on link "Contact Us" at bounding box center [1205, 646] width 162 height 25
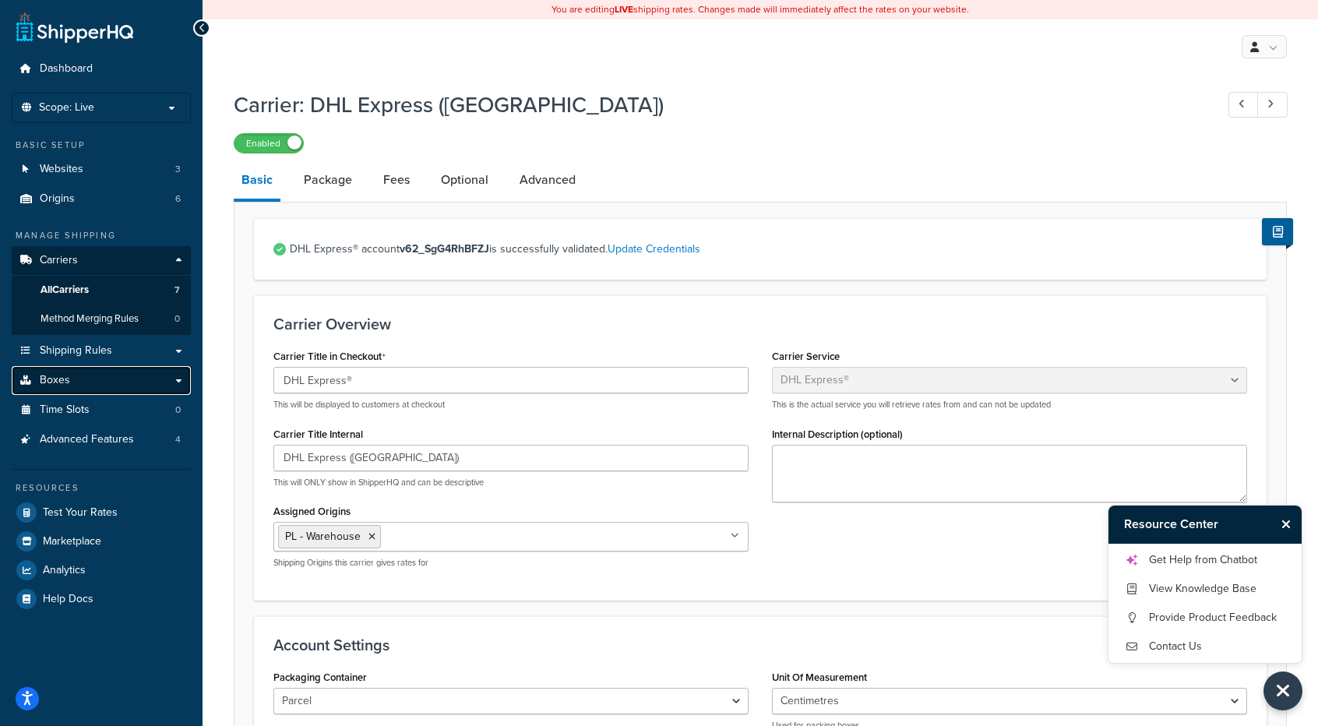
click at [69, 382] on link "Boxes" at bounding box center [101, 380] width 179 height 29
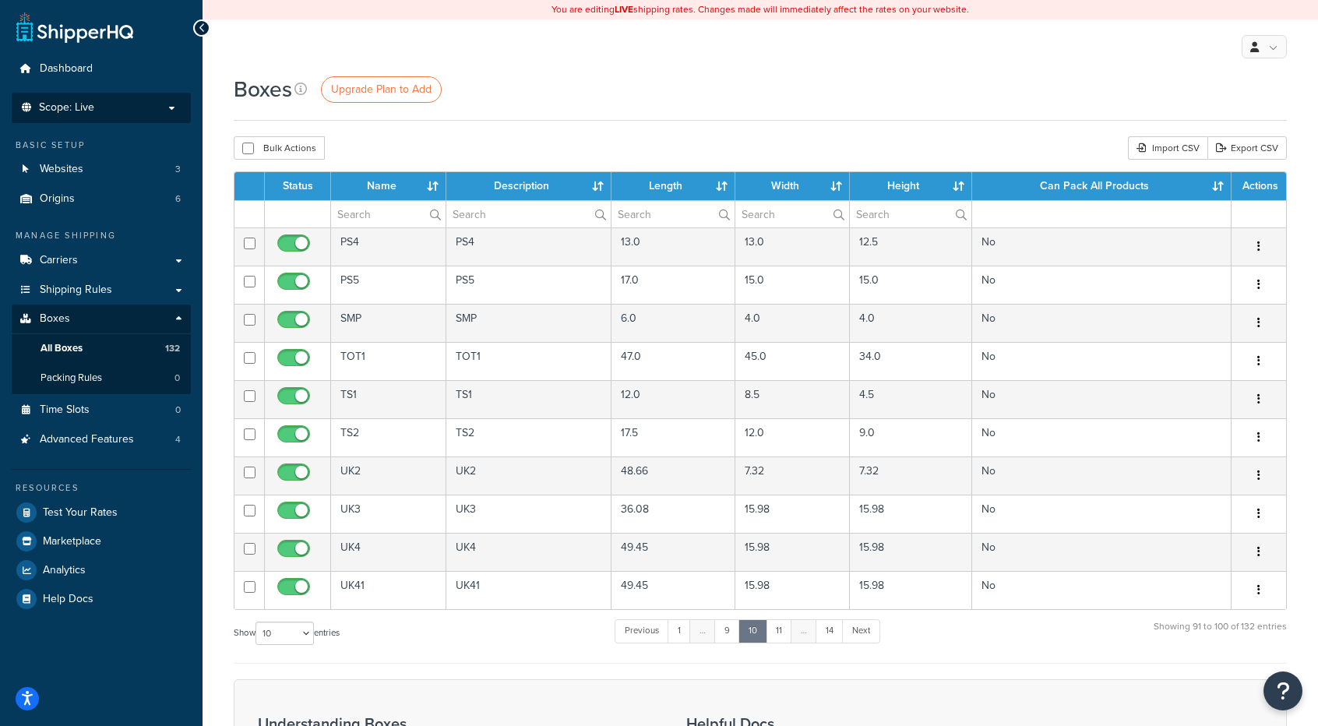
click at [111, 105] on p "Scope: Live" at bounding box center [101, 107] width 165 height 13
